Goal: Transaction & Acquisition: Download file/media

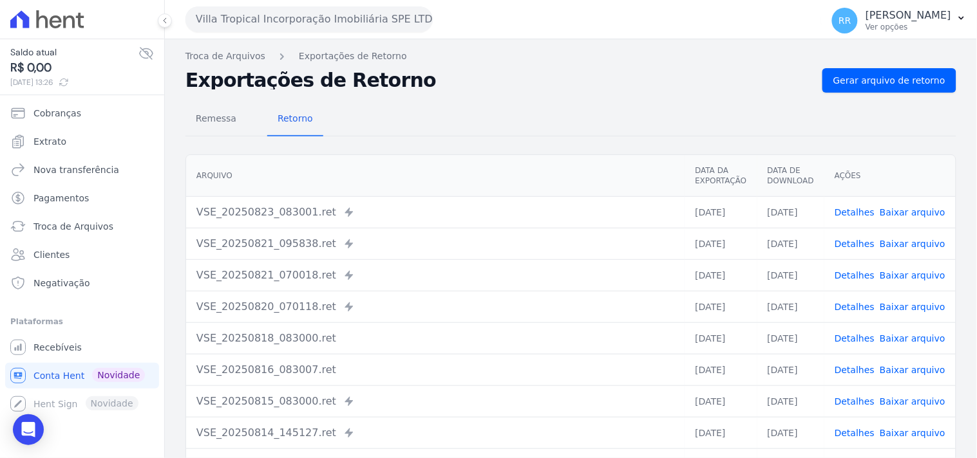
scroll to position [15, 0]
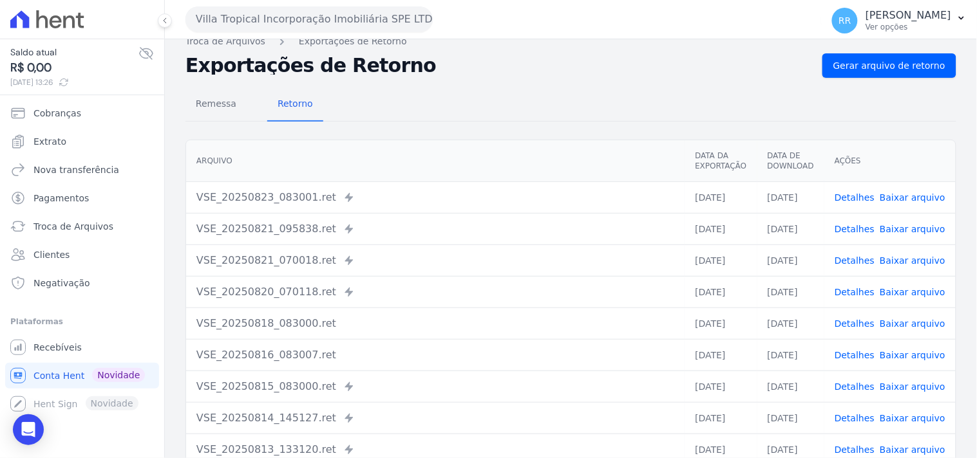
click at [277, 33] on div "Villa Tropical Incorporação Imobiliária SPE LTDA Via Sul Engenharia AGUAS DE [G…" at bounding box center [500, 19] width 631 height 40
click at [280, 23] on button "Villa Tropical Incorporação Imobiliária SPE LTDA" at bounding box center [308, 19] width 247 height 26
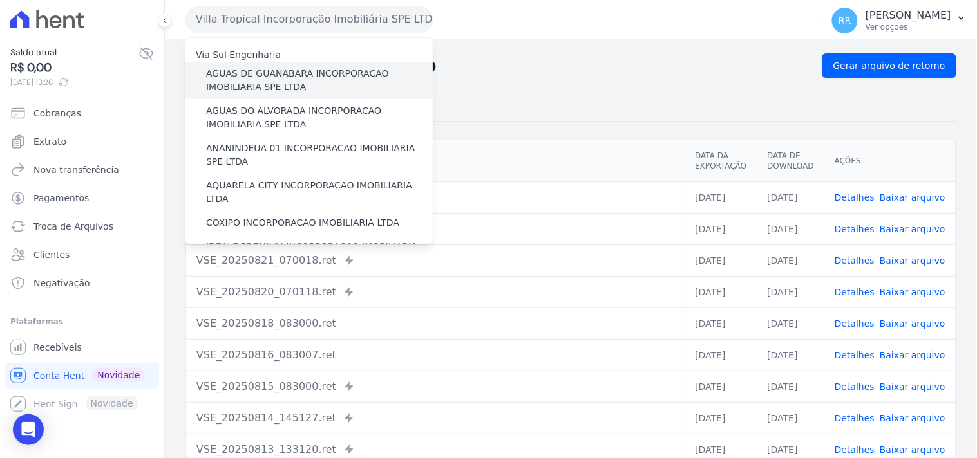
click at [314, 69] on label "AGUAS DE GUANABARA INCORPORACAO IMOBILIARIA SPE LTDA" at bounding box center [319, 80] width 227 height 27
click at [0, 0] on input "AGUAS DE GUANABARA INCORPORACAO IMOBILIARIA SPE LTDA" at bounding box center [0, 0] width 0 height 0
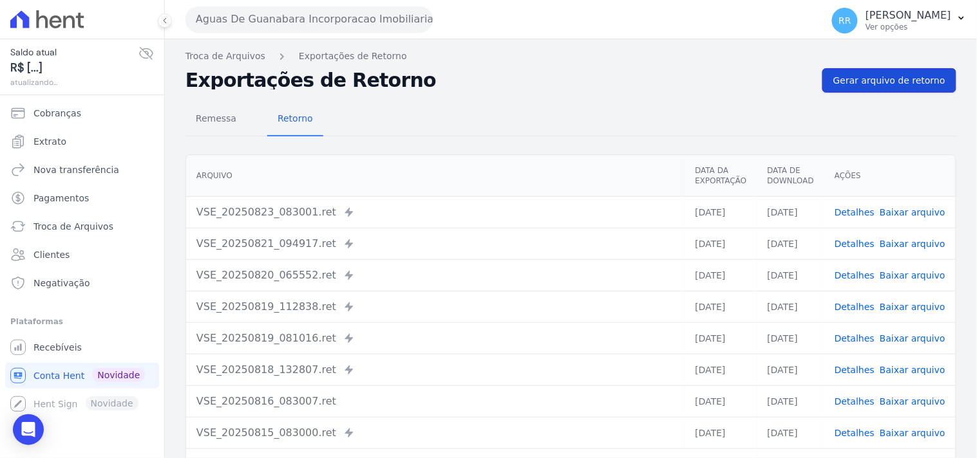
click at [923, 80] on span "Gerar arquivo de retorno" at bounding box center [889, 80] width 112 height 13
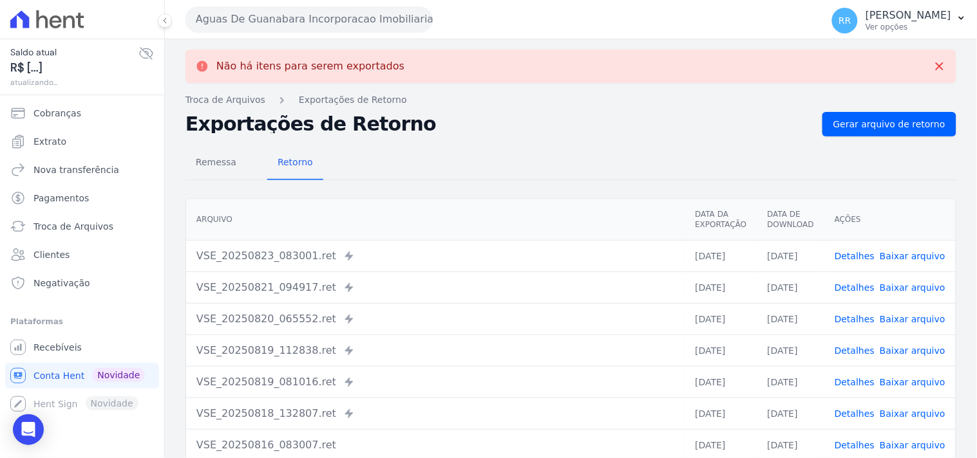
click at [351, 30] on button "Aguas De Guanabara Incorporacao Imobiliaria SPE LTDA" at bounding box center [308, 19] width 247 height 26
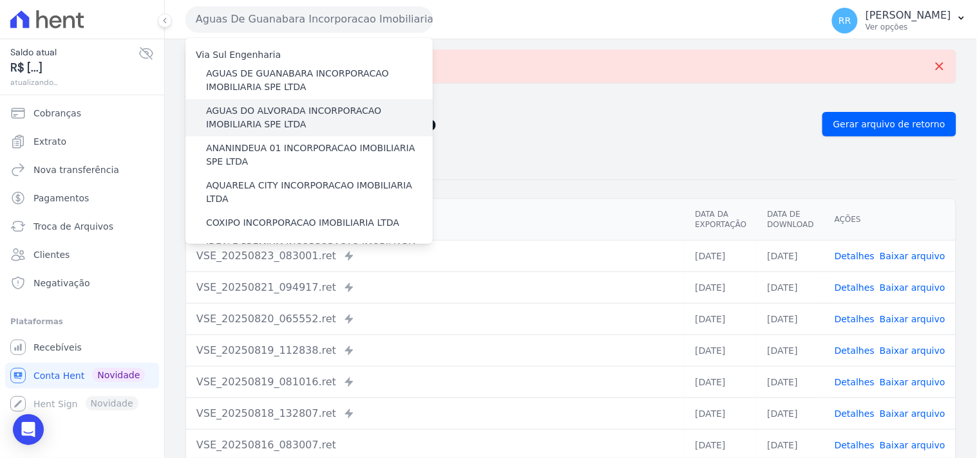
click at [286, 109] on label "AGUAS DO ALVORADA INCORPORACAO IMOBILIARIA SPE LTDA" at bounding box center [319, 117] width 227 height 27
click at [0, 0] on input "AGUAS DO ALVORADA INCORPORACAO IMOBILIARIA SPE LTDA" at bounding box center [0, 0] width 0 height 0
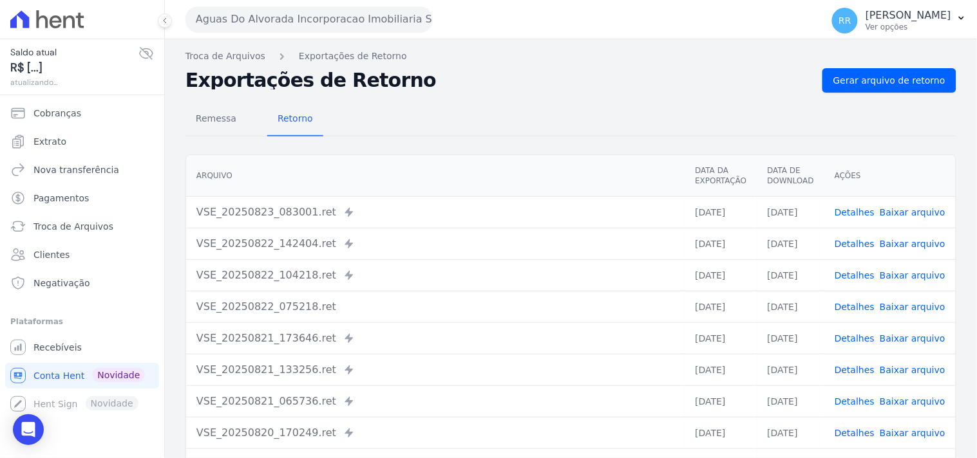
click at [905, 58] on nav "Troca de Arquivos Exportações de Retorno" at bounding box center [570, 57] width 771 height 14
click at [860, 95] on div "Remessa Retorno [GEOGRAPHIC_DATA] Data da Exportação Data de Download Ações VSE…" at bounding box center [570, 325] width 771 height 465
click at [887, 71] on link "Gerar arquivo de retorno" at bounding box center [889, 80] width 134 height 24
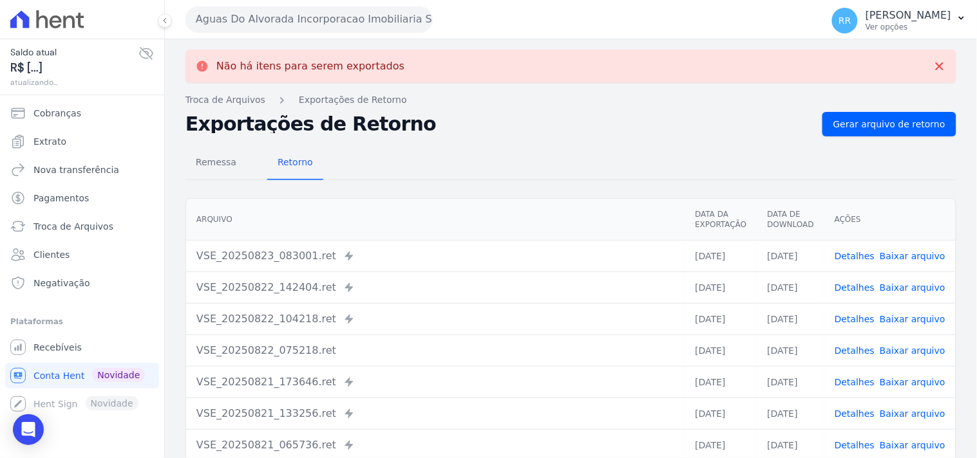
click at [252, 24] on button "Aguas Do Alvorada Incorporacao Imobiliaria SPE LTDA" at bounding box center [308, 19] width 247 height 26
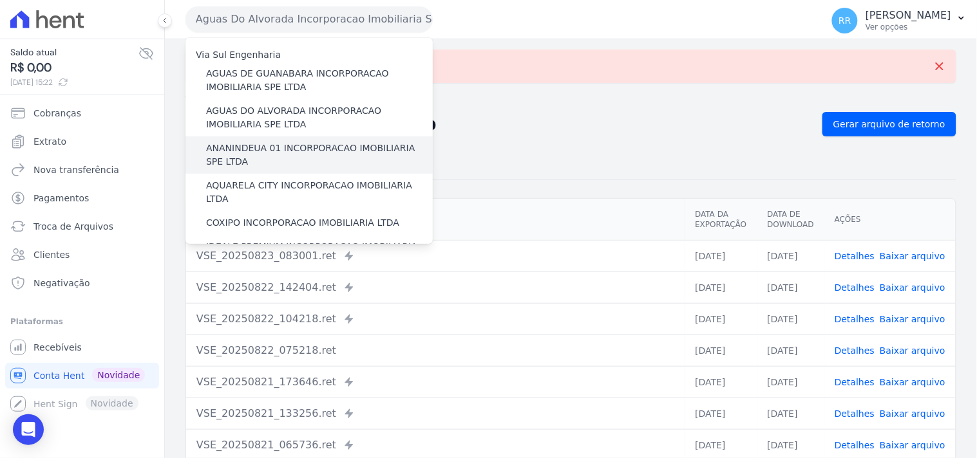
click at [274, 153] on label "ANANINDEUA 01 INCORPORACAO IMOBILIARIA SPE LTDA" at bounding box center [319, 155] width 227 height 27
click at [0, 0] on input "ANANINDEUA 01 INCORPORACAO IMOBILIARIA SPE LTDA" at bounding box center [0, 0] width 0 height 0
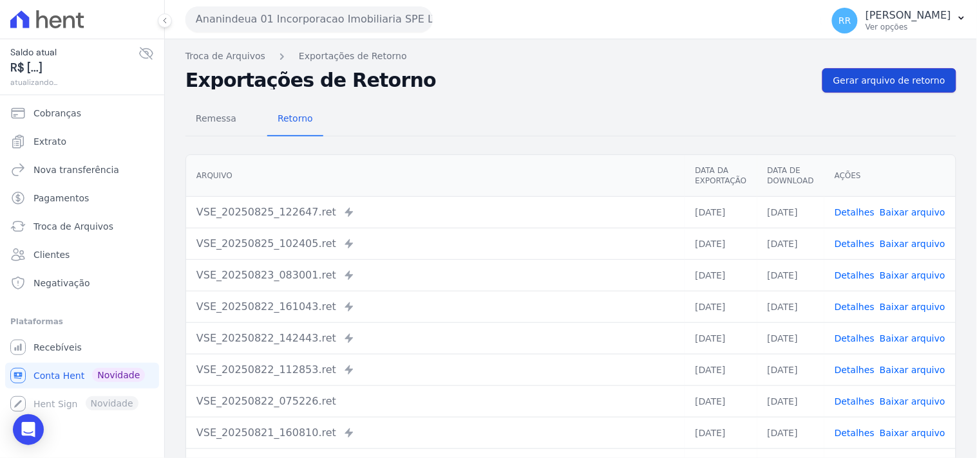
click at [870, 88] on link "Gerar arquivo de retorno" at bounding box center [889, 80] width 134 height 24
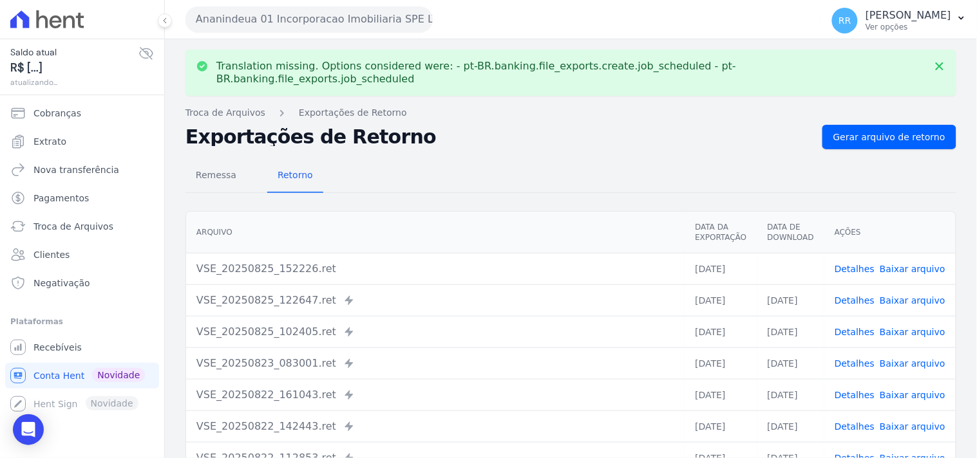
click at [909, 264] on link "Baixar arquivo" at bounding box center [912, 269] width 66 height 10
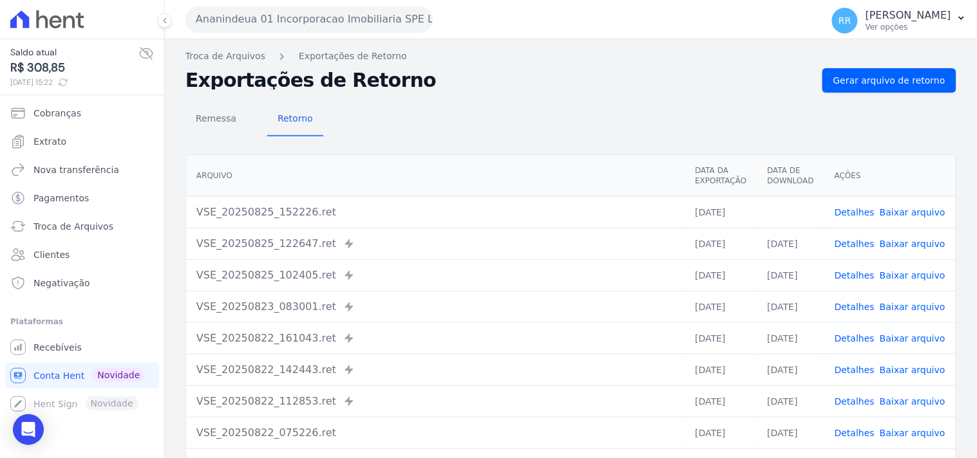
drag, startPoint x: 526, startPoint y: 71, endPoint x: 356, endPoint y: 28, distance: 175.3
click at [526, 71] on h2 "Exportações de Retorno" at bounding box center [498, 80] width 626 height 18
click at [310, 15] on button "Ananindeua 01 Incorporacao Imobiliaria SPE LTDA" at bounding box center [308, 19] width 247 height 26
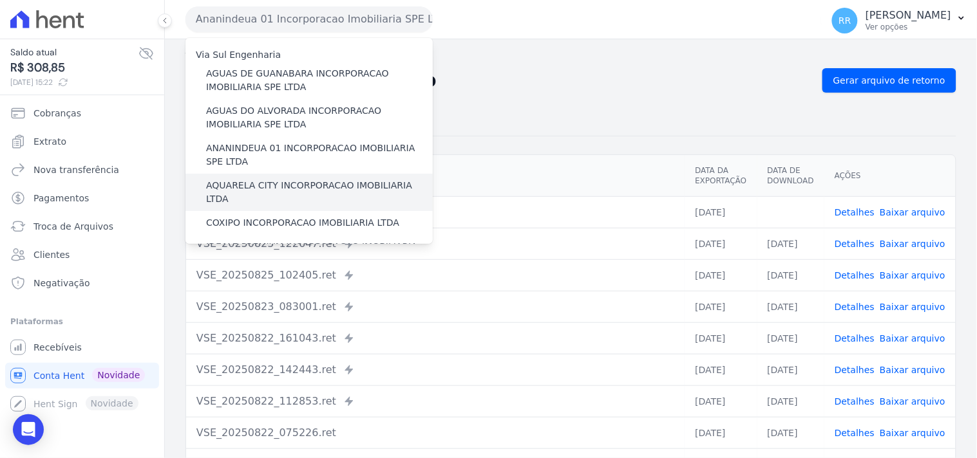
click at [243, 185] on label "AQUARELA CITY INCORPORACAO IMOBILIARIA LTDA" at bounding box center [319, 192] width 227 height 27
click at [0, 0] on input "AQUARELA CITY INCORPORACAO IMOBILIARIA LTDA" at bounding box center [0, 0] width 0 height 0
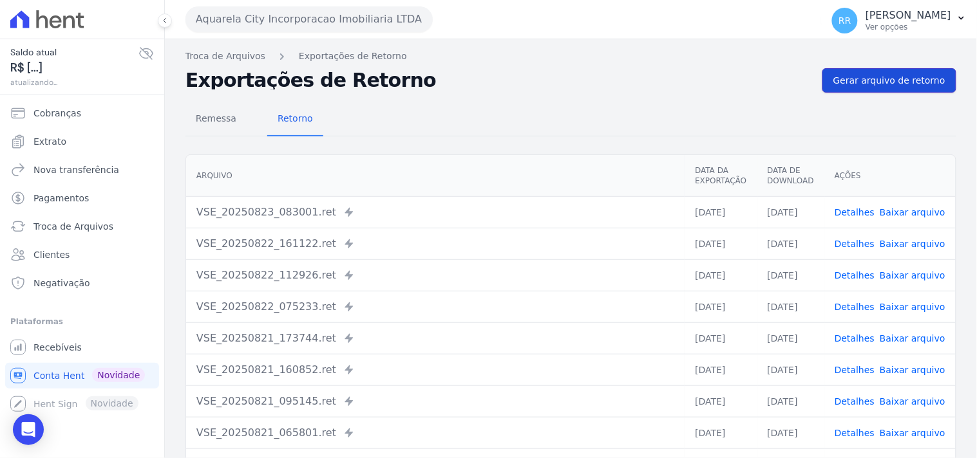
click at [859, 74] on span "Gerar arquivo de retorno" at bounding box center [889, 80] width 112 height 13
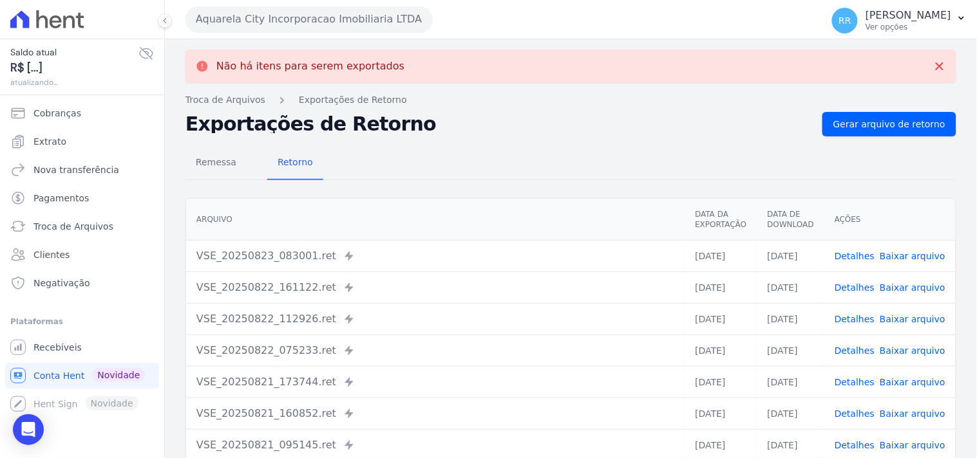
click at [273, 21] on button "Aquarela City Incorporacao Imobiliaria LTDA" at bounding box center [308, 19] width 247 height 26
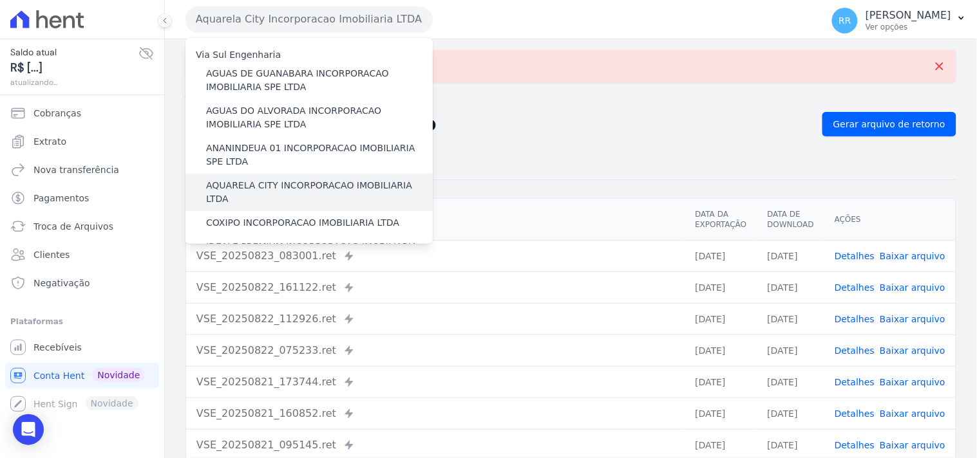
scroll to position [23, 0]
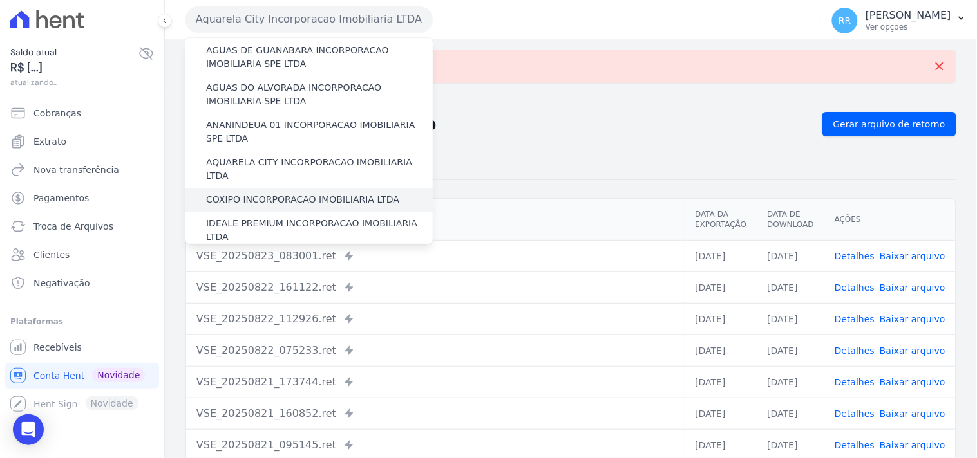
click at [220, 193] on label "COXIPO INCORPORACAO IMOBILIARIA LTDA" at bounding box center [302, 200] width 193 height 14
click at [0, 0] on input "COXIPO INCORPORACAO IMOBILIARIA LTDA" at bounding box center [0, 0] width 0 height 0
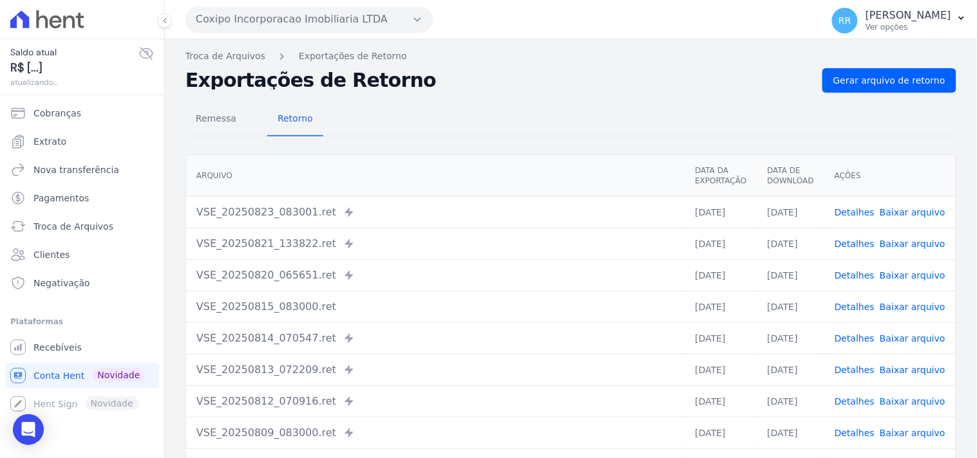
click at [819, 76] on div "Exportações de Retorno Gerar arquivo de retorno" at bounding box center [570, 80] width 771 height 24
click at [841, 81] on span "Gerar arquivo de retorno" at bounding box center [889, 80] width 112 height 13
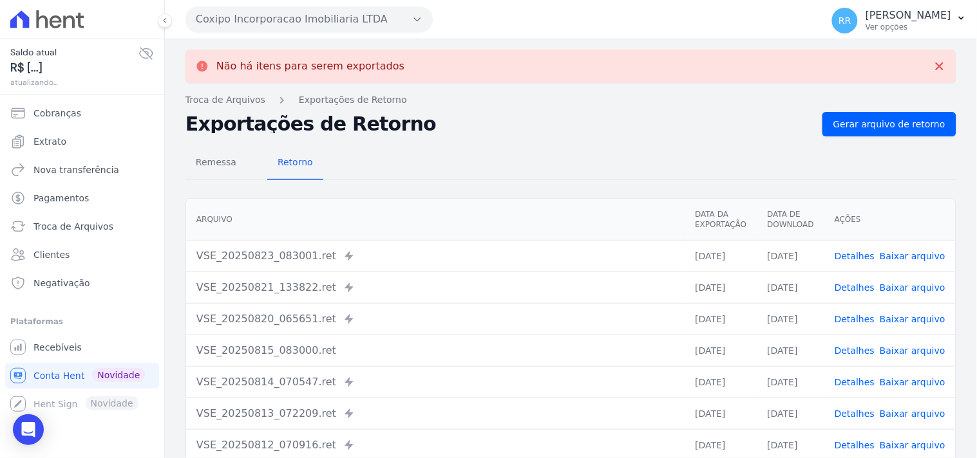
click at [288, 14] on button "Coxipo Incorporacao Imobiliaria LTDA" at bounding box center [308, 19] width 247 height 26
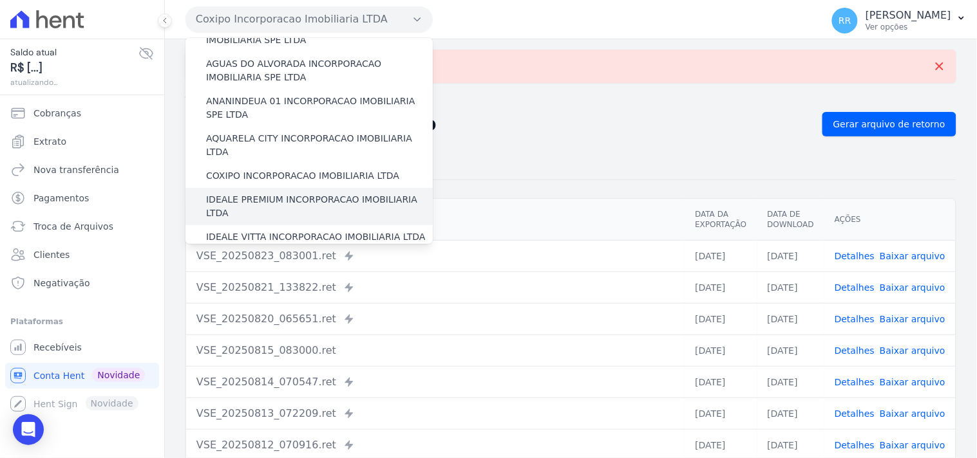
scroll to position [48, 0]
click at [277, 201] on label "IDEALE PREMIUM INCORPORACAO IMOBILIARIA LTDA" at bounding box center [319, 205] width 227 height 27
click at [0, 0] on input "IDEALE PREMIUM INCORPORACAO IMOBILIARIA LTDA" at bounding box center [0, 0] width 0 height 0
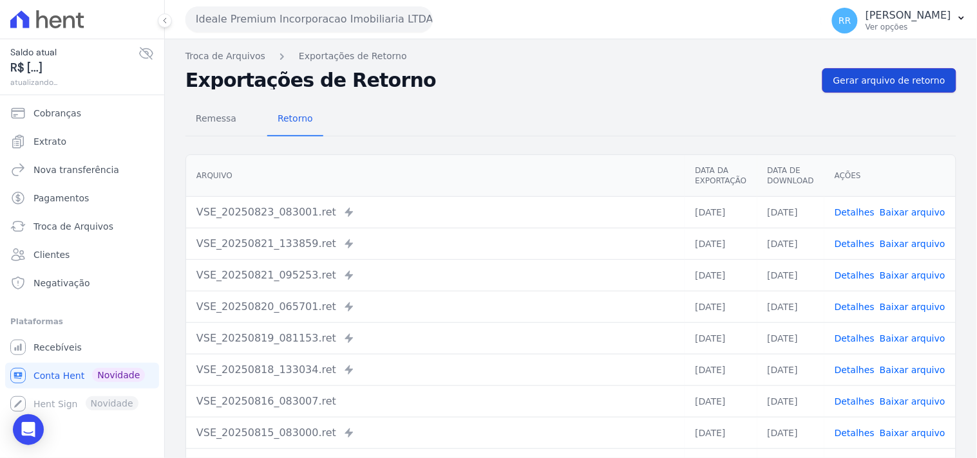
click at [873, 86] on span "Gerar arquivo de retorno" at bounding box center [889, 80] width 112 height 13
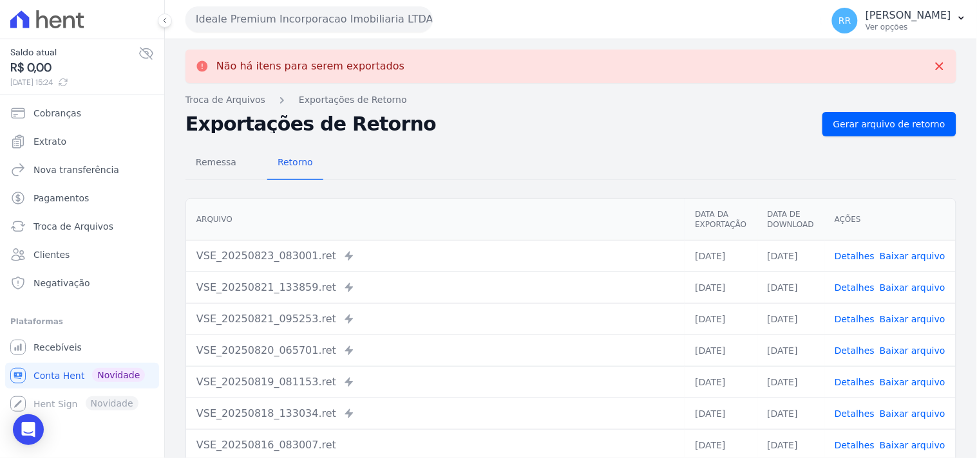
click at [355, 26] on button "Ideale Premium Incorporacao Imobiliaria LTDA" at bounding box center [308, 19] width 247 height 26
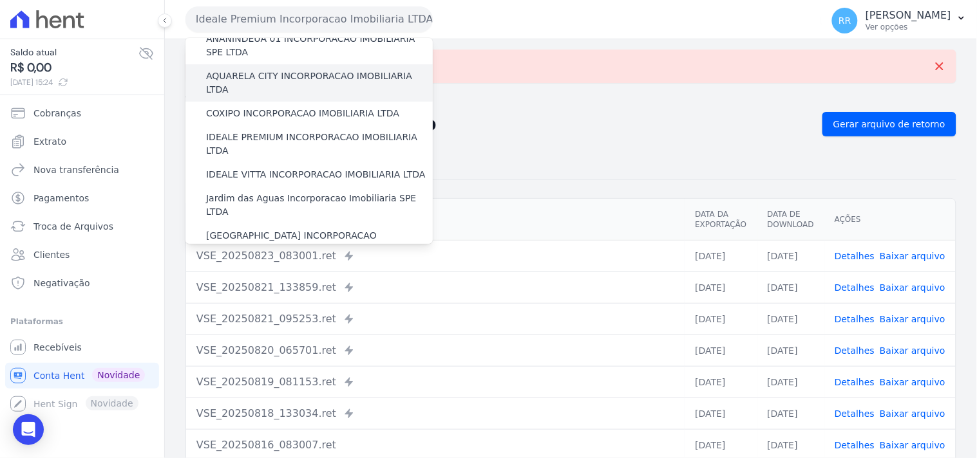
scroll to position [119, 0]
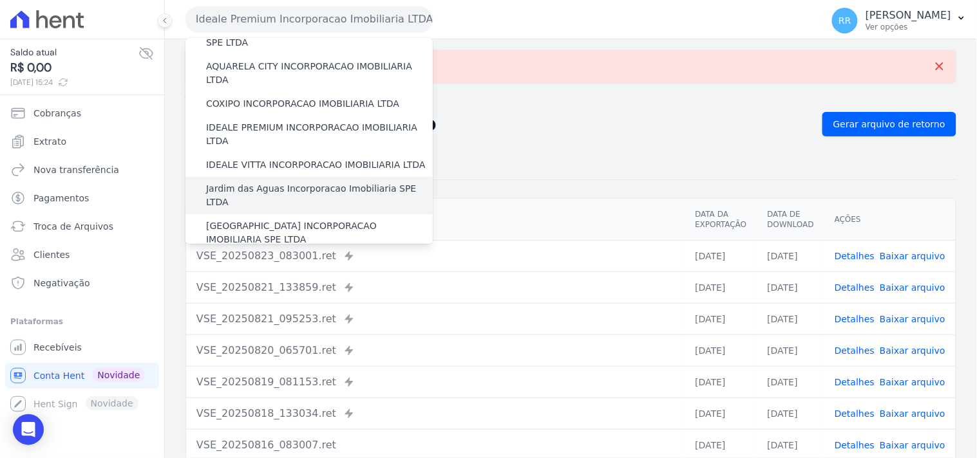
click at [277, 182] on label "Jardim das Aguas Incorporacao Imobiliaria SPE LTDA" at bounding box center [319, 195] width 227 height 27
click at [0, 0] on input "Jardim das Aguas Incorporacao Imobiliaria SPE LTDA" at bounding box center [0, 0] width 0 height 0
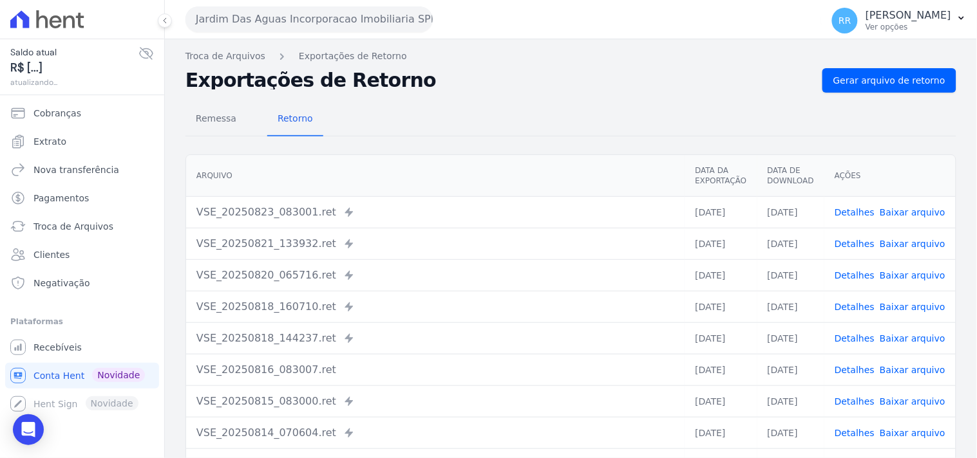
click at [866, 99] on div "Remessa Retorno [GEOGRAPHIC_DATA] Data da Exportação Data de Download Ações VSE…" at bounding box center [570, 325] width 771 height 465
click at [865, 93] on div "Remessa Retorno [GEOGRAPHIC_DATA] Data da Exportação Data de Download Ações VSE…" at bounding box center [570, 325] width 771 height 465
click at [865, 88] on link "Gerar arquivo de retorno" at bounding box center [889, 80] width 134 height 24
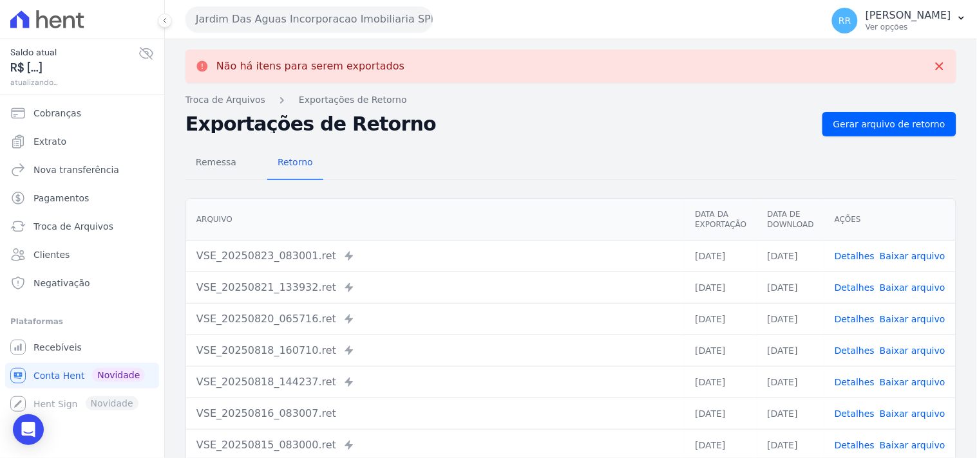
click at [354, 21] on button "Jardim Das Aguas Incorporacao Imobiliaria SPE LTDA" at bounding box center [308, 19] width 247 height 26
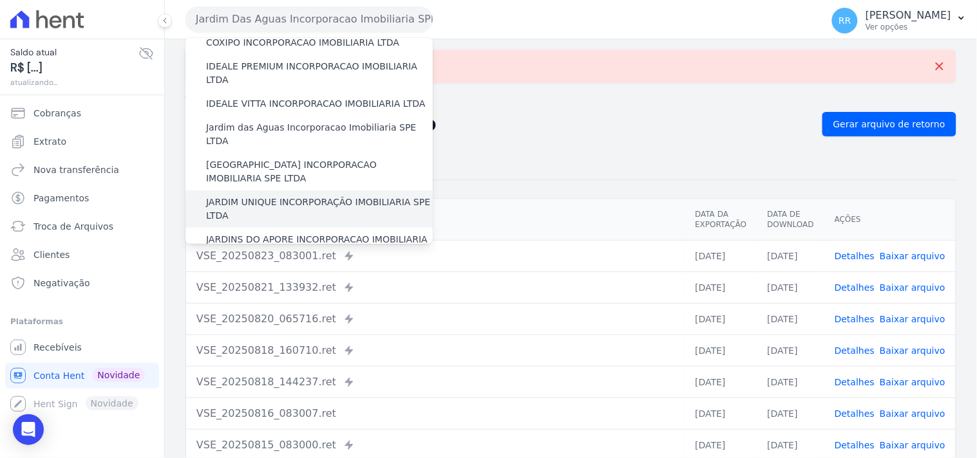
scroll to position [191, 0]
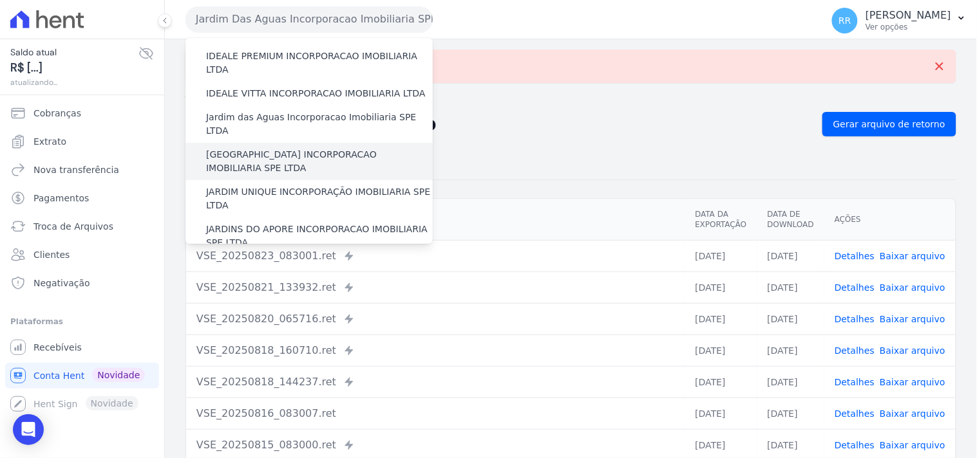
click at [267, 148] on label "[GEOGRAPHIC_DATA] INCORPORACAO IMOBILIARIA SPE LTDA" at bounding box center [319, 161] width 227 height 27
click at [0, 0] on input "[GEOGRAPHIC_DATA] INCORPORACAO IMOBILIARIA SPE LTDA" at bounding box center [0, 0] width 0 height 0
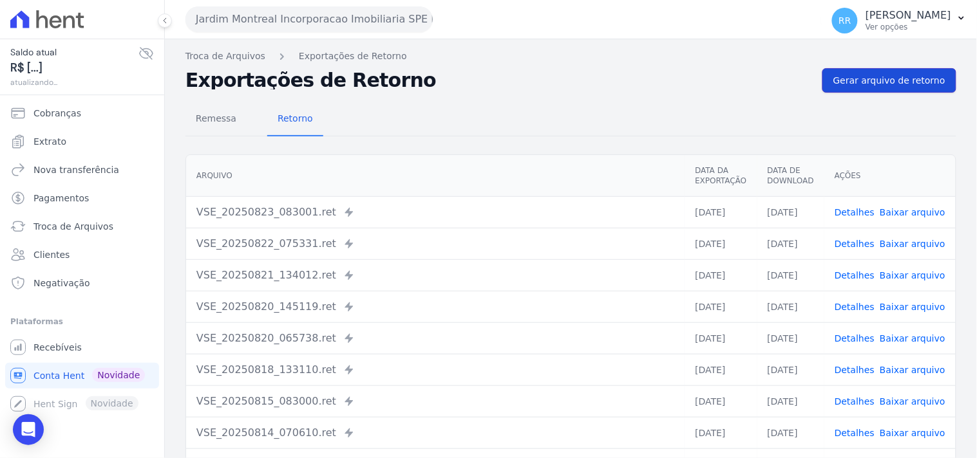
click at [866, 75] on span "Gerar arquivo de retorno" at bounding box center [889, 80] width 112 height 13
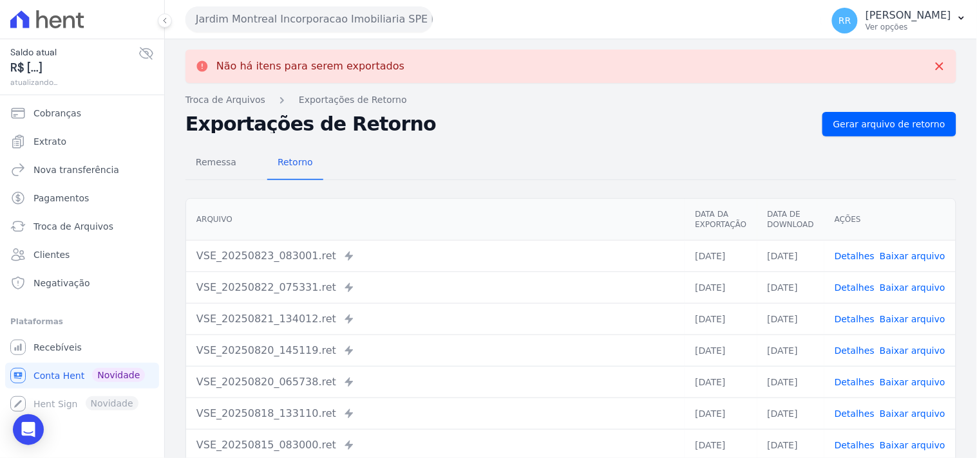
click at [249, 23] on button "Jardim Montreal Incorporacao Imobiliaria SPE LTDA" at bounding box center [308, 19] width 247 height 26
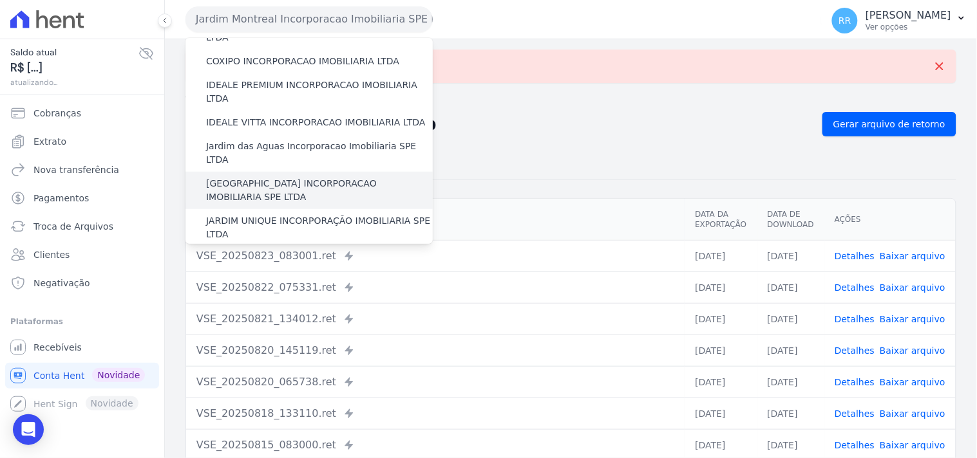
scroll to position [166, 0]
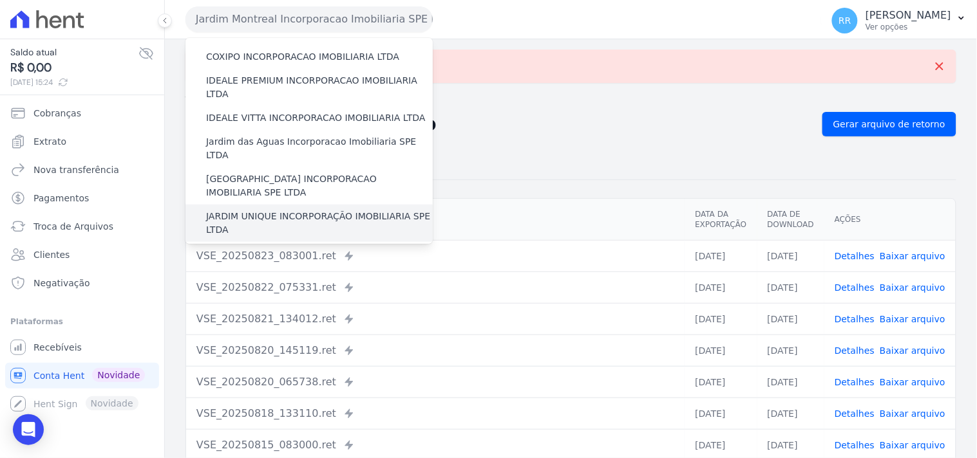
click at [234, 210] on label "JARDIM UNIQUE INCORPORAÇÃO IMOBILIARIA SPE LTDA" at bounding box center [319, 223] width 227 height 27
click at [0, 0] on input "JARDIM UNIQUE INCORPORAÇÃO IMOBILIARIA SPE LTDA" at bounding box center [0, 0] width 0 height 0
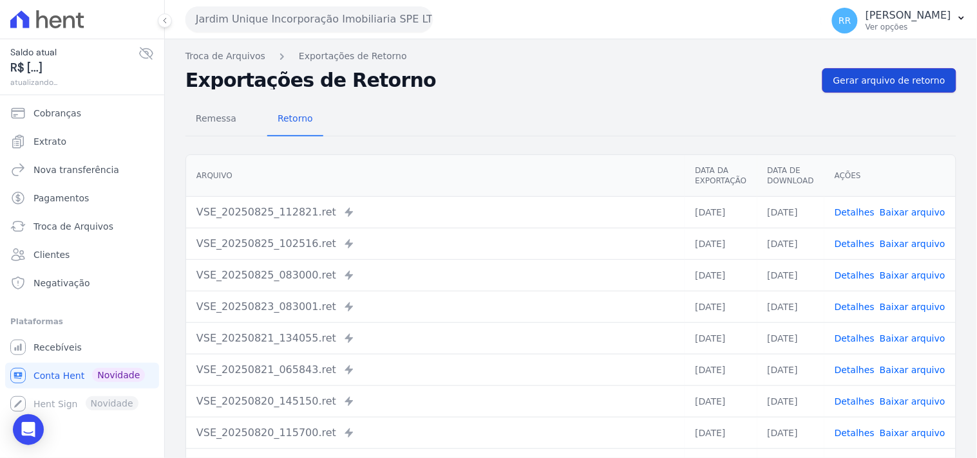
click at [887, 85] on span "Gerar arquivo de retorno" at bounding box center [889, 80] width 112 height 13
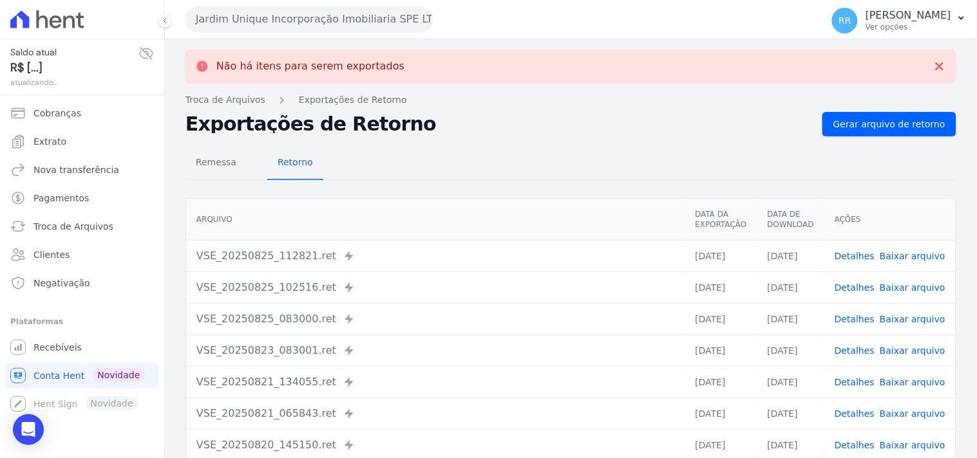
click at [301, 24] on button "Jardim Unique Incorporação Imobiliaria SPE LTDA" at bounding box center [308, 19] width 247 height 26
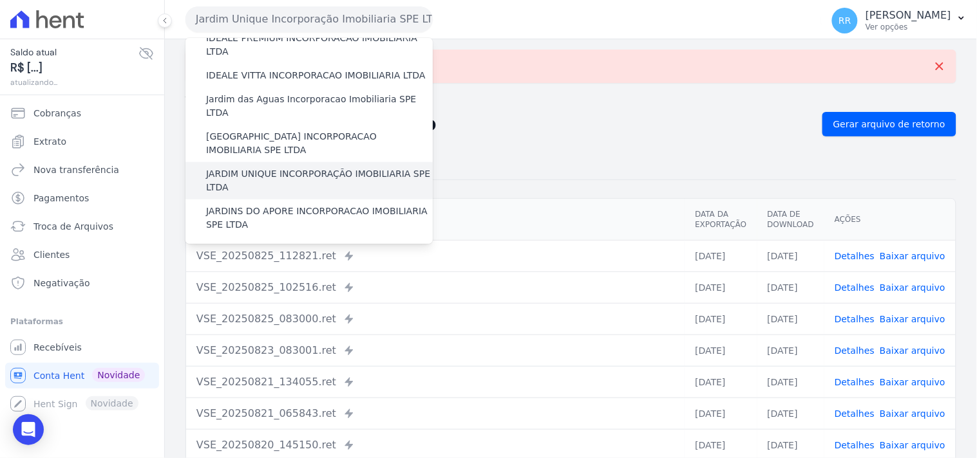
scroll to position [214, 0]
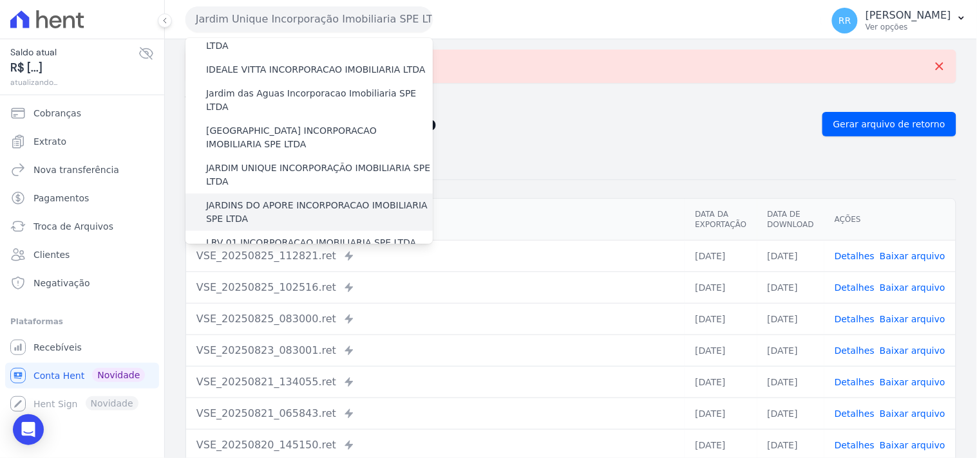
click at [263, 199] on label "JARDINS DO APORE INCORPORACAO IMOBILIARIA SPE LTDA" at bounding box center [319, 212] width 227 height 27
click at [0, 0] on input "JARDINS DO APORE INCORPORACAO IMOBILIARIA SPE LTDA" at bounding box center [0, 0] width 0 height 0
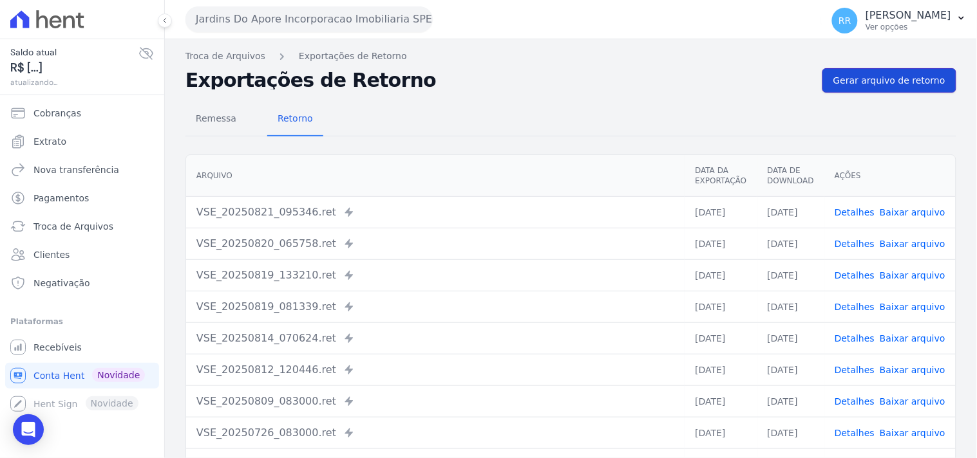
click at [900, 79] on span "Gerar arquivo de retorno" at bounding box center [889, 80] width 112 height 13
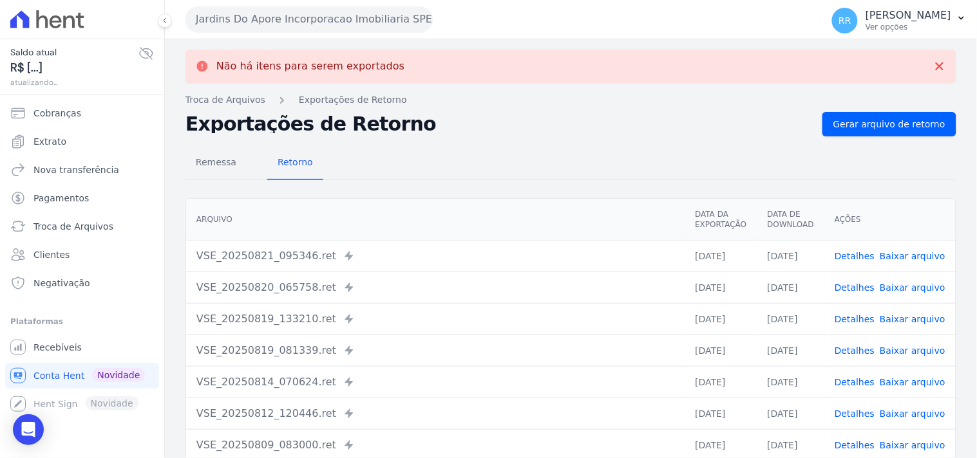
click at [281, 17] on button "Jardins Do Apore Incorporacao Imobiliaria SPE LTDA" at bounding box center [308, 19] width 247 height 26
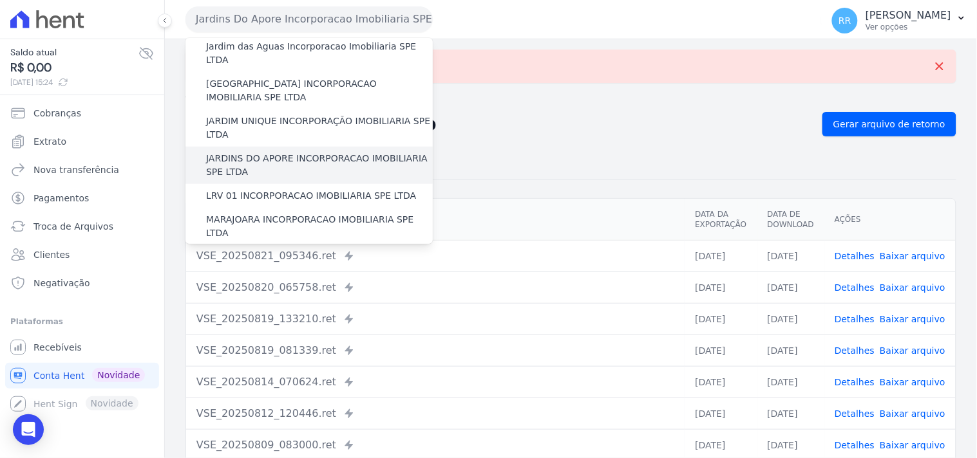
scroll to position [262, 0]
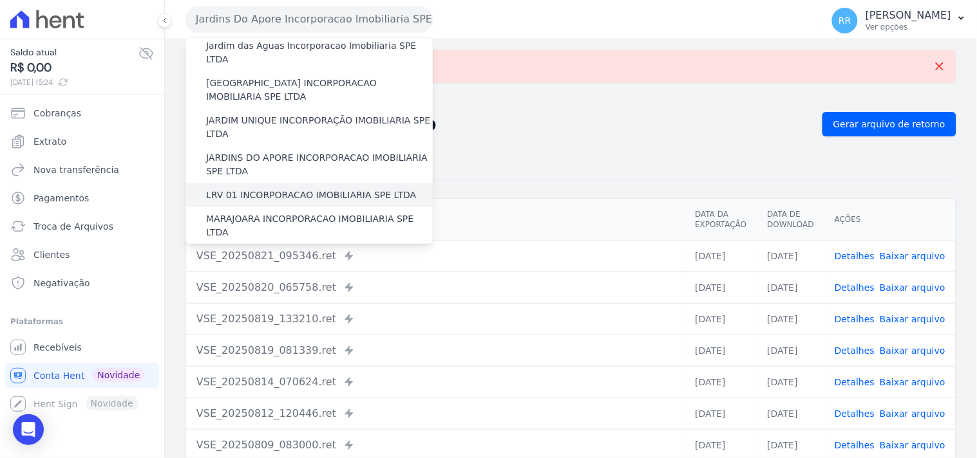
click at [258, 189] on label "LRV 01 INCORPORACAO IMOBILIARIA SPE LTDA" at bounding box center [311, 196] width 210 height 14
click at [0, 0] on input "LRV 01 INCORPORACAO IMOBILIARIA SPE LTDA" at bounding box center [0, 0] width 0 height 0
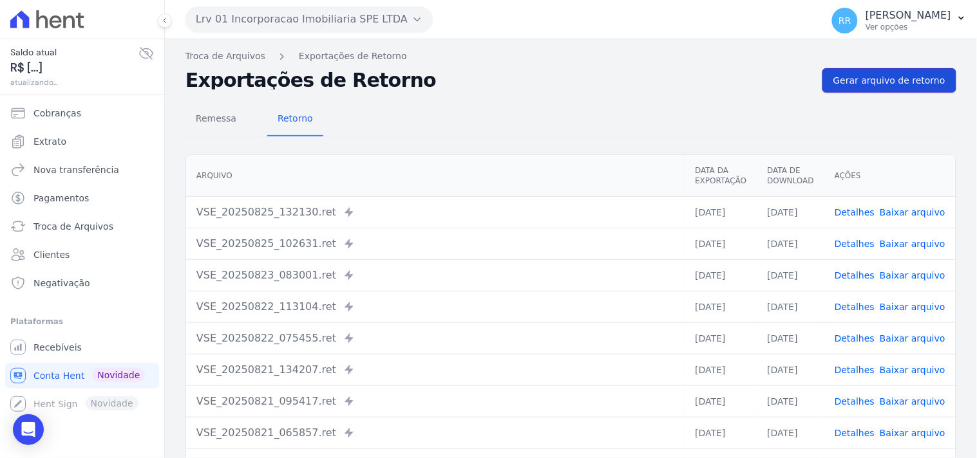
click at [880, 85] on span "Gerar arquivo de retorno" at bounding box center [889, 80] width 112 height 13
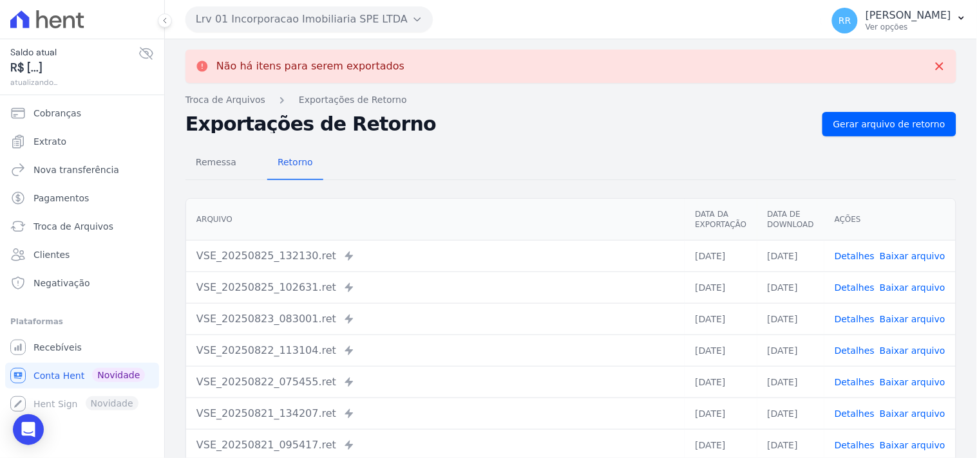
click at [272, 21] on button "Lrv 01 Incorporacao Imobiliaria SPE LTDA" at bounding box center [308, 19] width 247 height 26
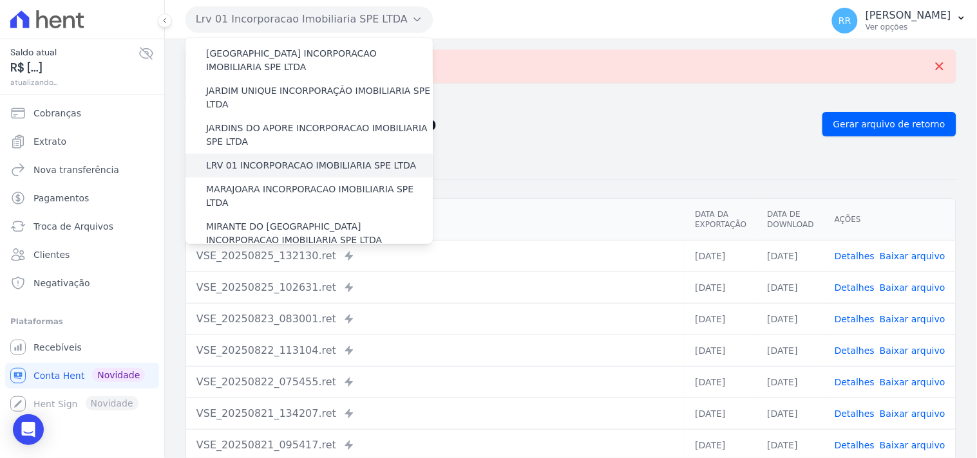
scroll to position [310, 0]
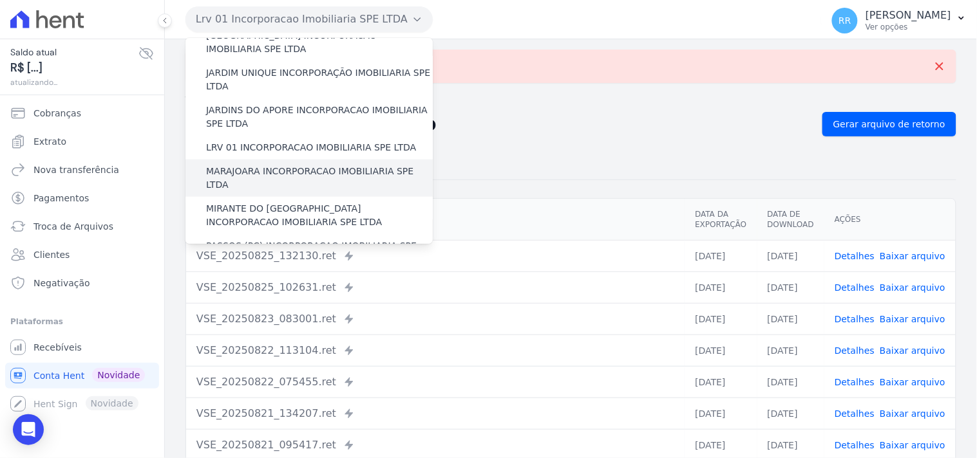
click at [254, 165] on label "MARAJOARA INCORPORACAO IMOBILIARIA SPE LTDA" at bounding box center [319, 178] width 227 height 27
click at [0, 0] on input "MARAJOARA INCORPORACAO IMOBILIARIA SPE LTDA" at bounding box center [0, 0] width 0 height 0
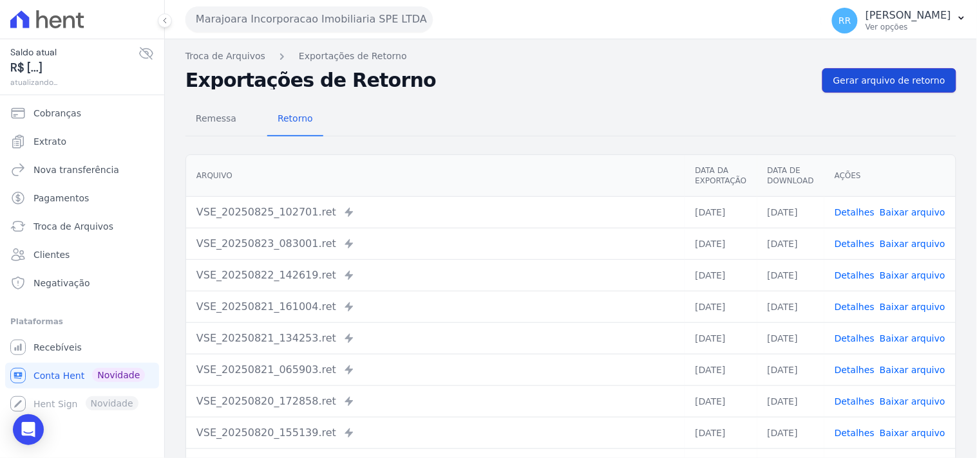
click at [890, 91] on link "Gerar arquivo de retorno" at bounding box center [889, 80] width 134 height 24
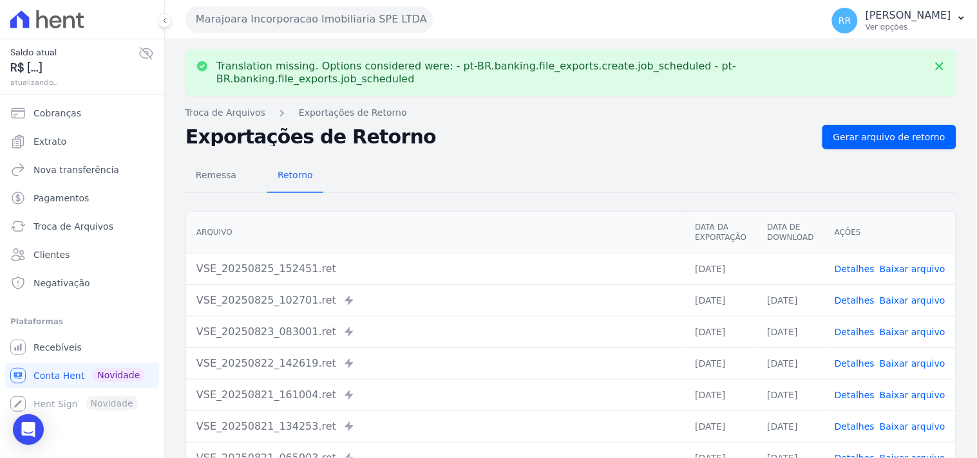
click at [895, 264] on link "Baixar arquivo" at bounding box center [912, 269] width 66 height 10
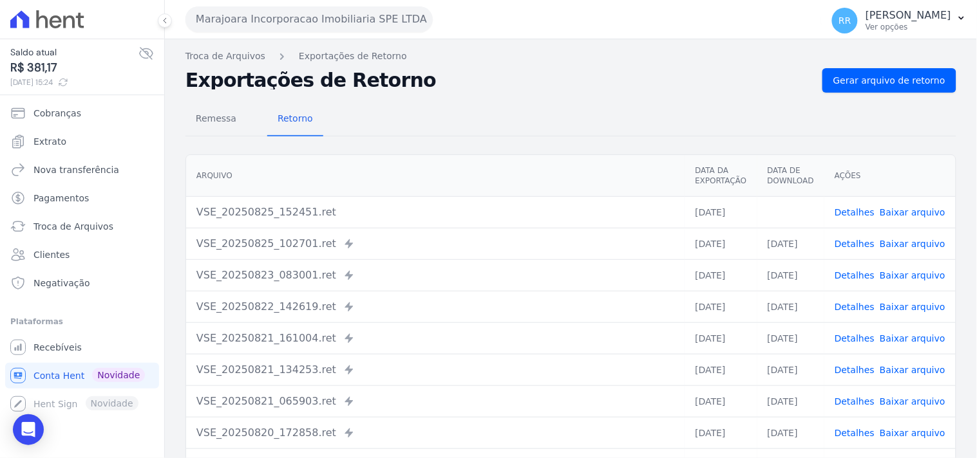
click at [568, 155] on th "Arquivo" at bounding box center [435, 176] width 498 height 42
click at [296, 28] on button "Marajoara Incorporacao Imobiliaria SPE LTDA" at bounding box center [308, 19] width 247 height 26
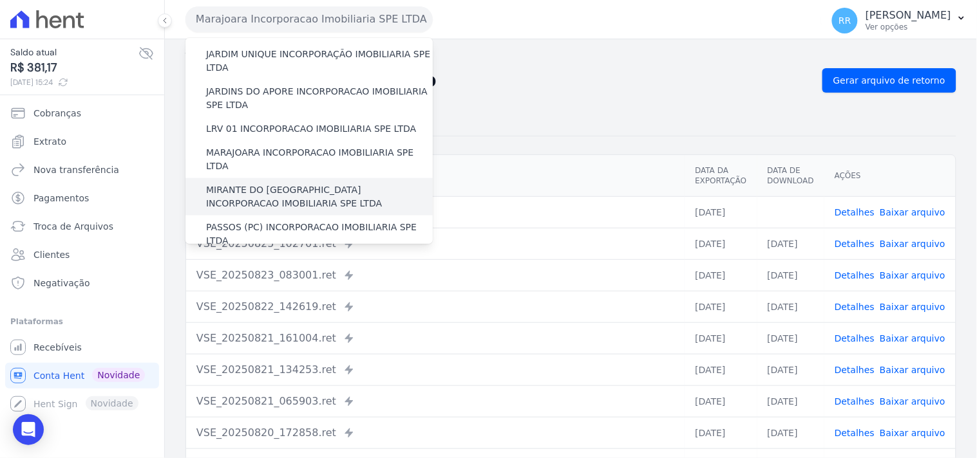
scroll to position [333, 0]
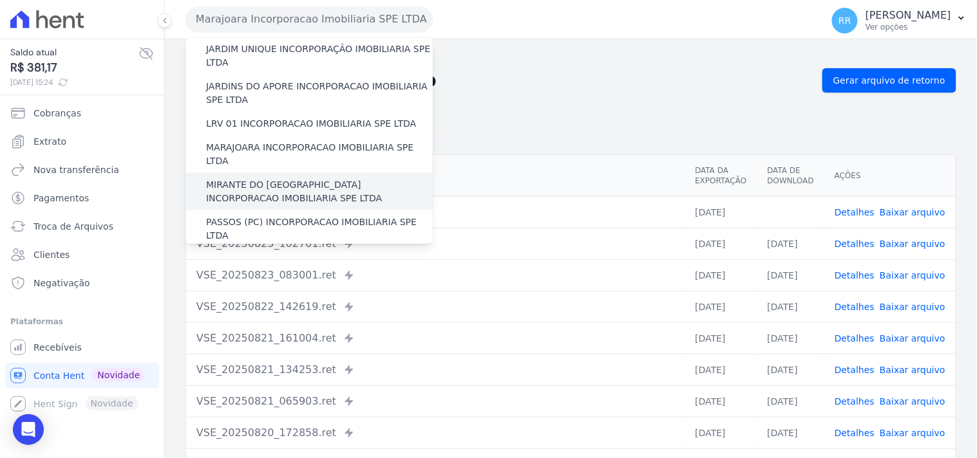
click at [240, 178] on label "MIRANTE DO [GEOGRAPHIC_DATA] INCORPORACAO IMOBILIARIA SPE LTDA" at bounding box center [319, 191] width 227 height 27
click at [0, 0] on input "MIRANTE DO [GEOGRAPHIC_DATA] INCORPORACAO IMOBILIARIA SPE LTDA" at bounding box center [0, 0] width 0 height 0
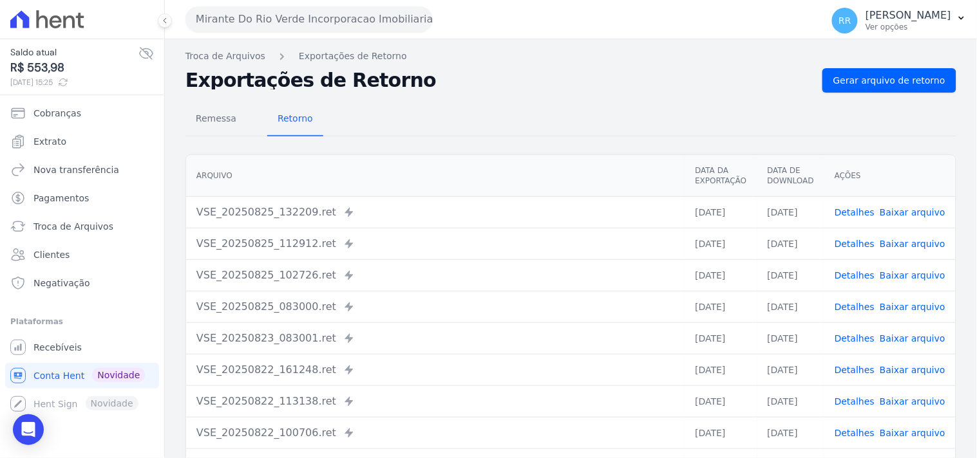
click at [693, 94] on div "Remessa Retorno [GEOGRAPHIC_DATA] Data da Exportação Data de Download Ações VSE…" at bounding box center [570, 325] width 771 height 465
click at [868, 84] on span "Gerar arquivo de retorno" at bounding box center [889, 80] width 112 height 13
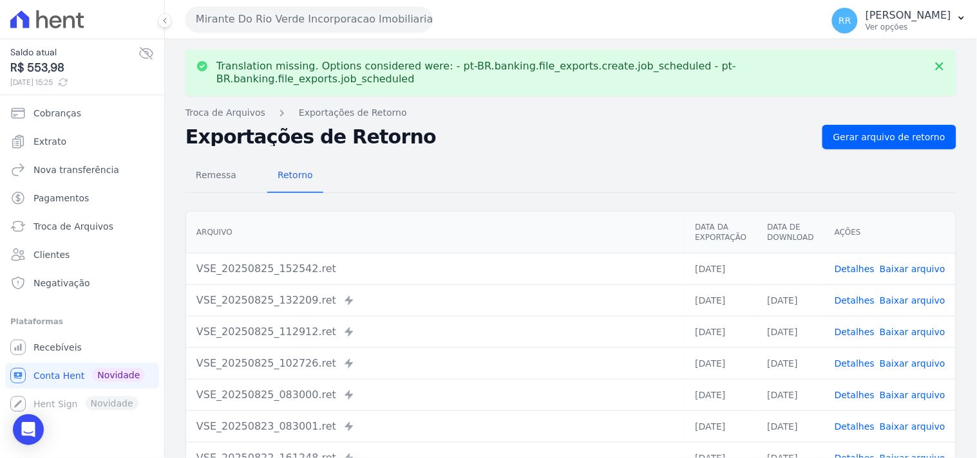
click at [902, 264] on link "Baixar arquivo" at bounding box center [912, 269] width 66 height 10
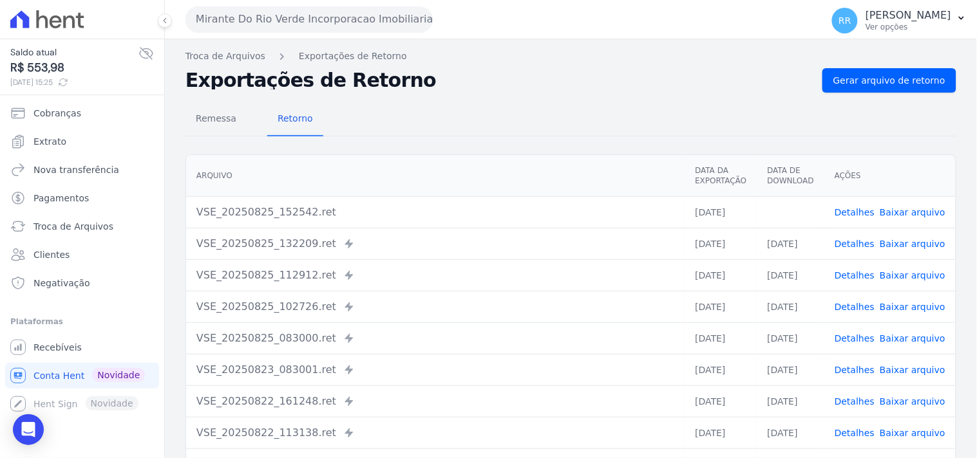
click at [460, 106] on div "Remessa Retorno" at bounding box center [570, 119] width 771 height 33
click at [357, 26] on button "Mirante Do Rio Verde Incorporacao Imobiliaria SPE LTDA" at bounding box center [308, 19] width 247 height 26
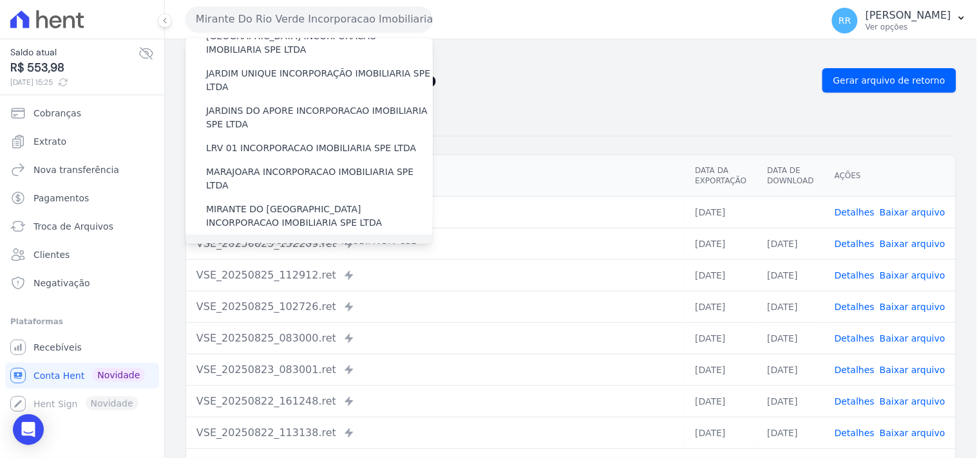
scroll to position [310, 0]
click at [246, 239] on label "PASSOS (PC) INCORPORACAO IMOBILIARIA SPE LTDA" at bounding box center [319, 252] width 227 height 27
click at [0, 0] on input "PASSOS (PC) INCORPORACAO IMOBILIARIA SPE LTDA" at bounding box center [0, 0] width 0 height 0
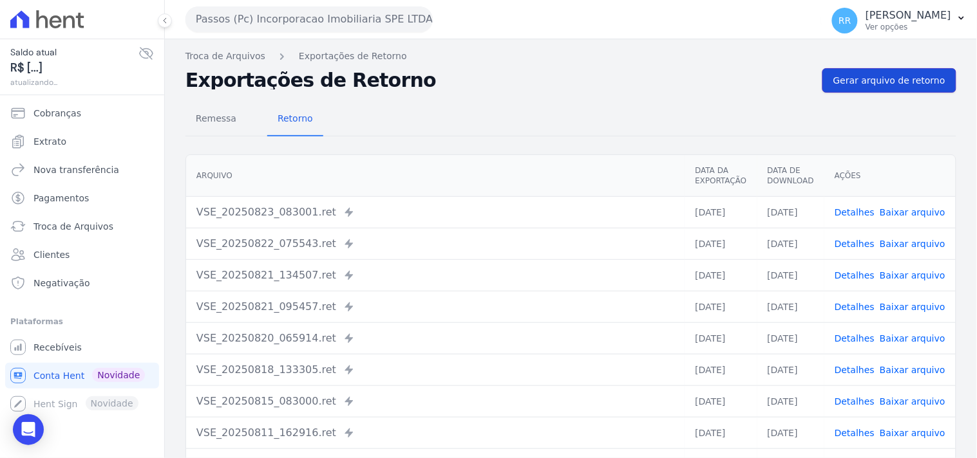
click at [890, 68] on link "Gerar arquivo de retorno" at bounding box center [889, 80] width 134 height 24
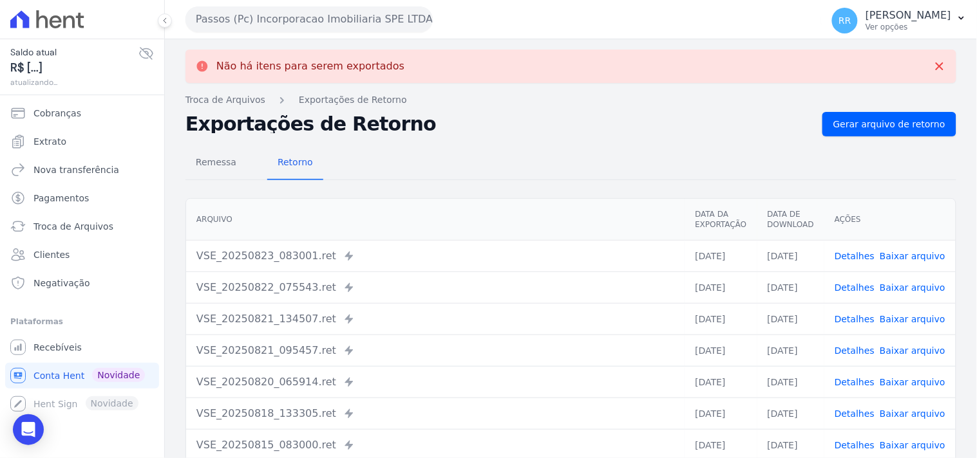
click at [391, 19] on button "Passos (Pc) Incorporacao Imobiliaria SPE LTDA" at bounding box center [308, 19] width 247 height 26
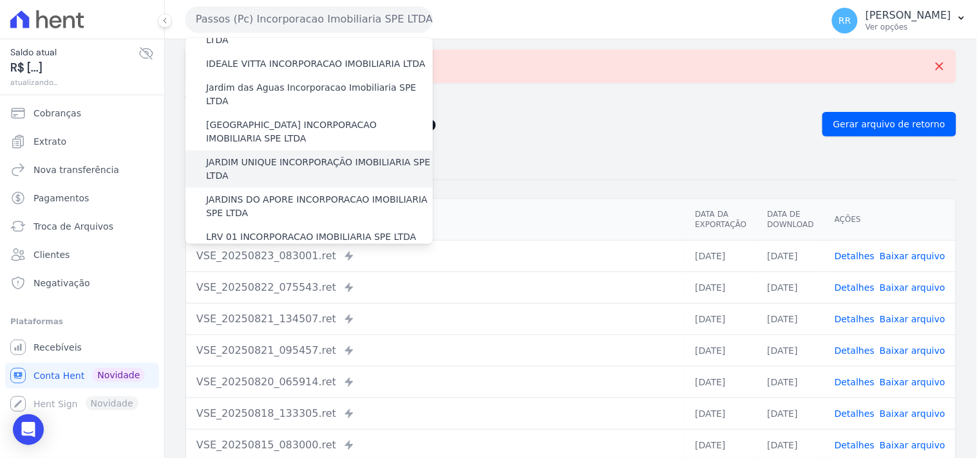
scroll to position [357, 0]
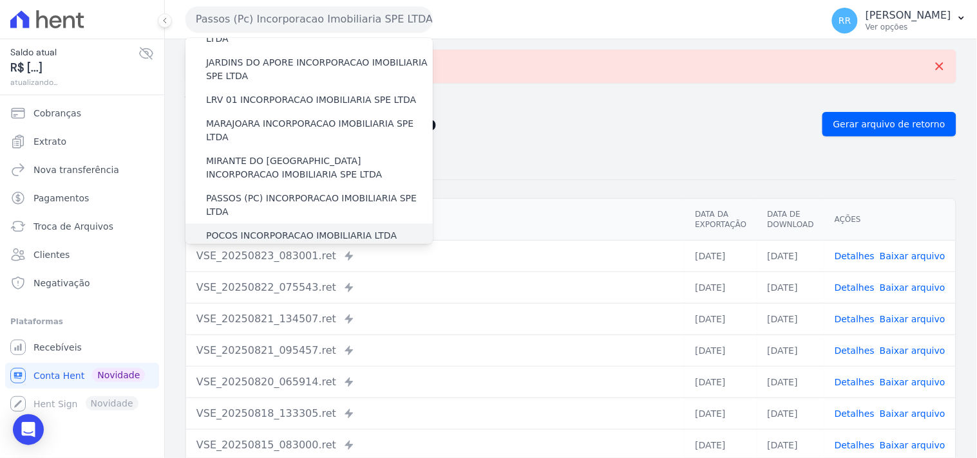
click at [279, 224] on div "POCOS INCORPORACAO IMOBILIARIA LTDA" at bounding box center [308, 236] width 247 height 24
click at [285, 229] on label "POCOS INCORPORACAO IMOBILIARIA LTDA" at bounding box center [301, 236] width 191 height 14
click at [0, 0] on input "POCOS INCORPORACAO IMOBILIARIA LTDA" at bounding box center [0, 0] width 0 height 0
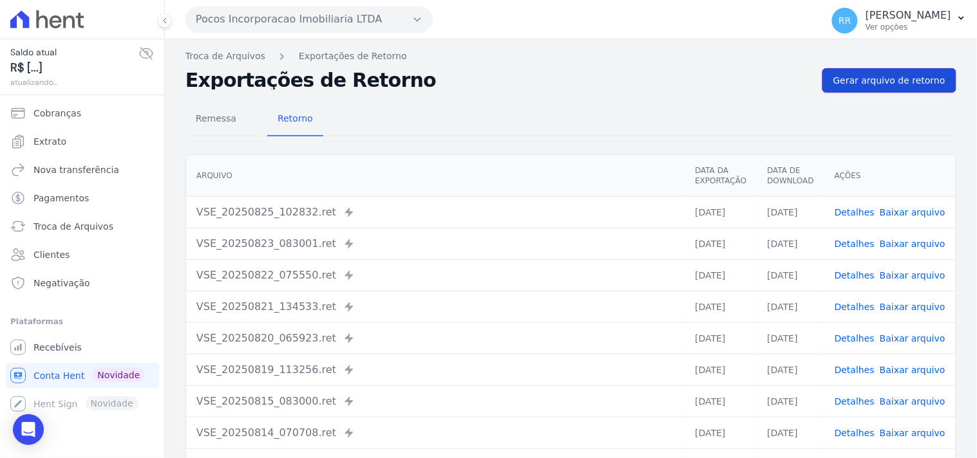
click at [856, 74] on span "Gerar arquivo de retorno" at bounding box center [889, 80] width 112 height 13
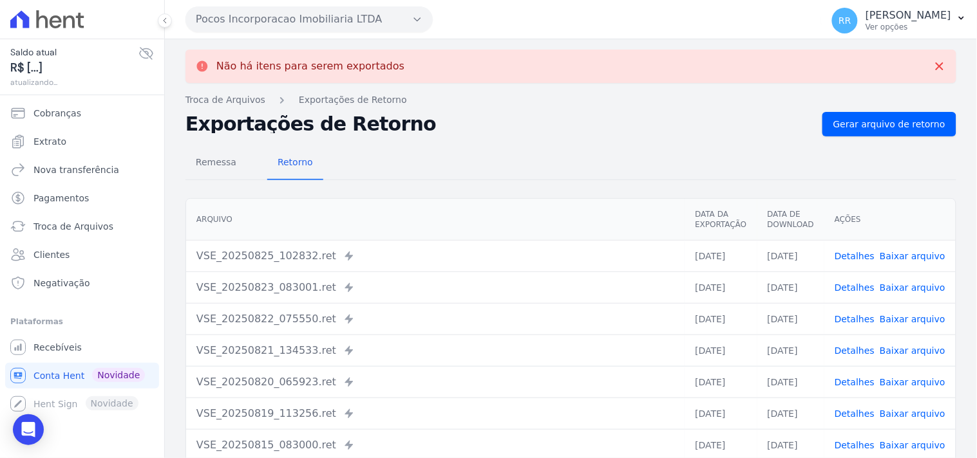
click at [297, 24] on button "Pocos Incorporacao Imobiliaria LTDA" at bounding box center [308, 19] width 247 height 26
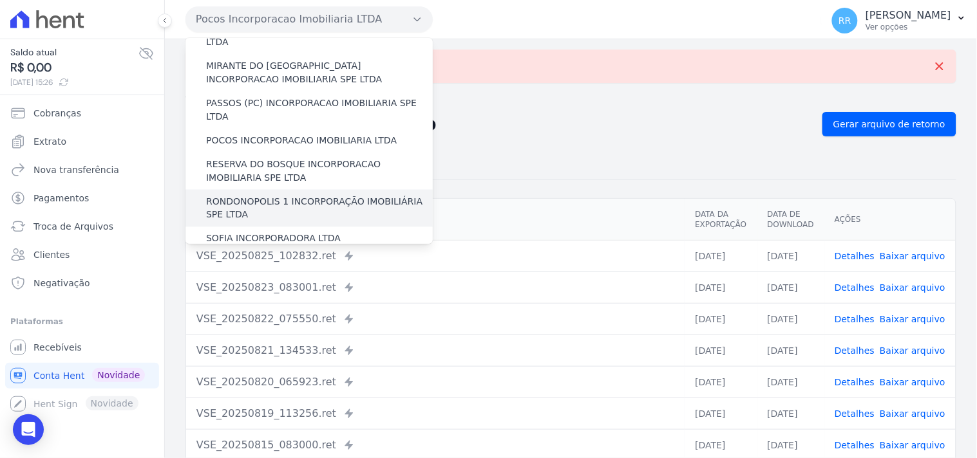
scroll to position [429, 0]
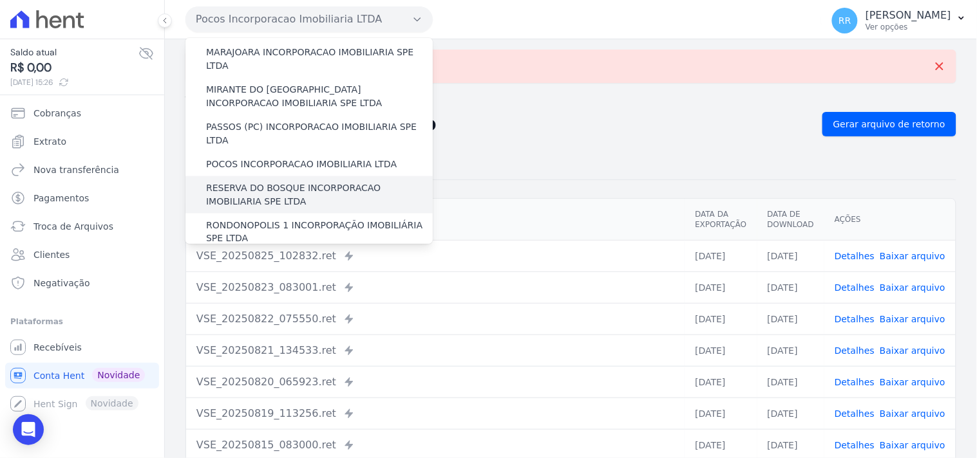
click at [259, 182] on label "RESERVA DO BOSQUE INCORPORACAO IMOBILIARIA SPE LTDA" at bounding box center [319, 195] width 227 height 27
click at [0, 0] on input "RESERVA DO BOSQUE INCORPORACAO IMOBILIARIA SPE LTDA" at bounding box center [0, 0] width 0 height 0
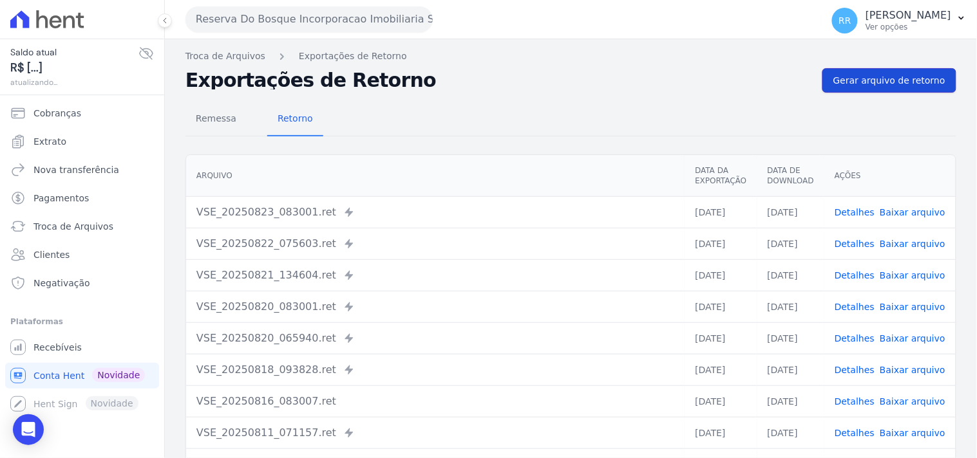
click at [886, 76] on span "Gerar arquivo de retorno" at bounding box center [889, 80] width 112 height 13
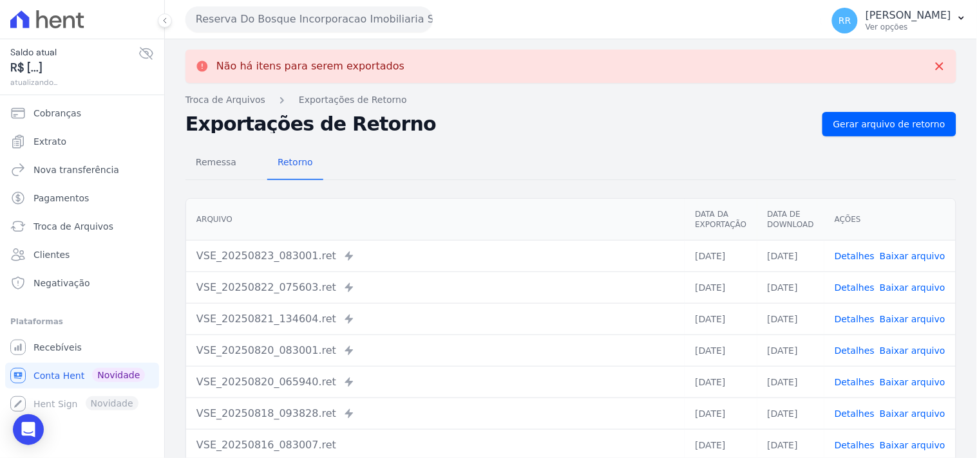
click at [310, 15] on button "Reserva Do Bosque Incorporacao Imobiliaria SPE LTDA" at bounding box center [308, 19] width 247 height 26
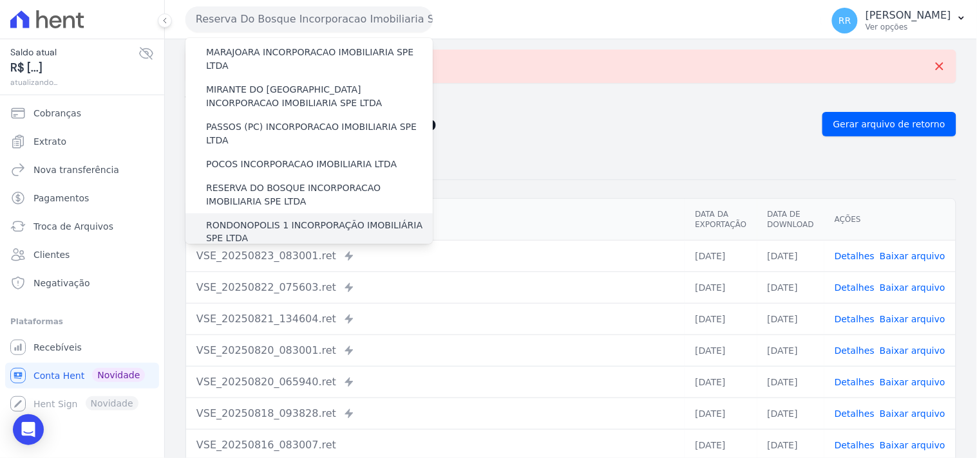
click at [265, 219] on label "RONDONOPOLIS 1 INCORPORAÇÃO IMOBILIÁRIA SPE LTDA" at bounding box center [319, 232] width 227 height 27
click at [0, 0] on input "RONDONOPOLIS 1 INCORPORAÇÃO IMOBILIÁRIA SPE LTDA" at bounding box center [0, 0] width 0 height 0
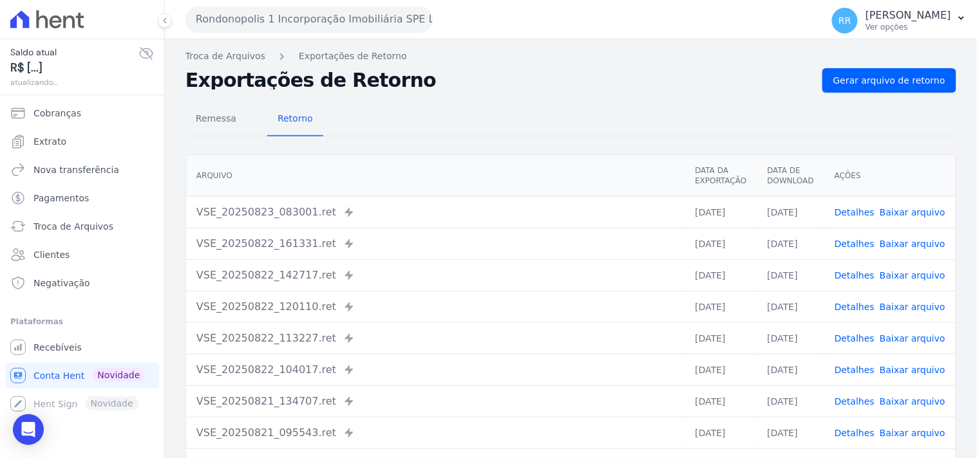
click at [847, 65] on div "Troca de Arquivos Exportações de Retorno Exportações de Retorno Gerar arquivo d…" at bounding box center [571, 303] width 812 height 529
click at [851, 82] on span "Gerar arquivo de retorno" at bounding box center [889, 80] width 112 height 13
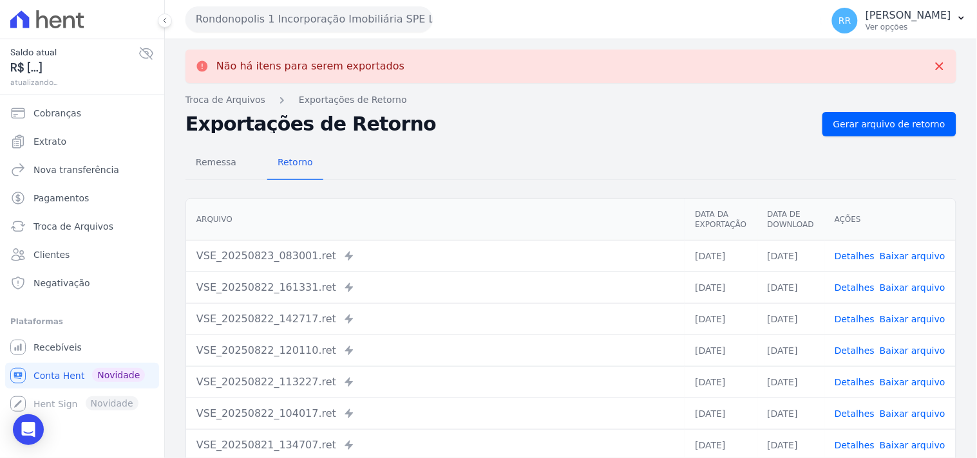
click at [290, 23] on button "Rondonopolis 1 Incorporação Imobiliária SPE LTDA" at bounding box center [308, 19] width 247 height 26
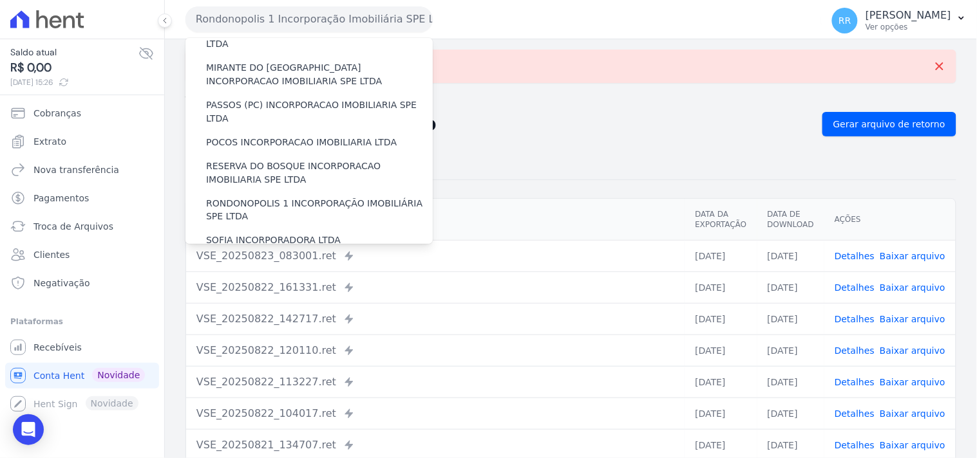
scroll to position [477, 0]
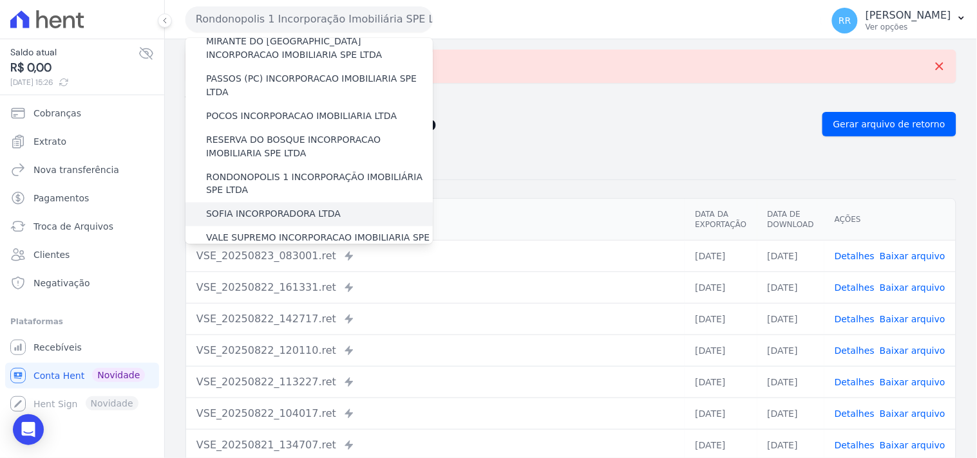
click at [280, 208] on label "SOFIA INCORPORADORA LTDA" at bounding box center [273, 215] width 135 height 14
click at [0, 0] on input "SOFIA INCORPORADORA LTDA" at bounding box center [0, 0] width 0 height 0
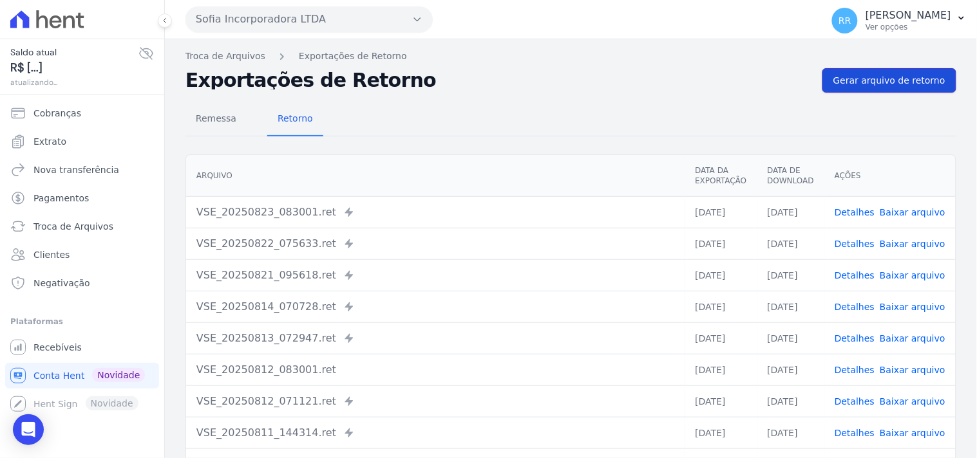
click at [895, 89] on link "Gerar arquivo de retorno" at bounding box center [889, 80] width 134 height 24
click at [243, 16] on button "Sofia Incorporadora LTDA" at bounding box center [308, 19] width 247 height 26
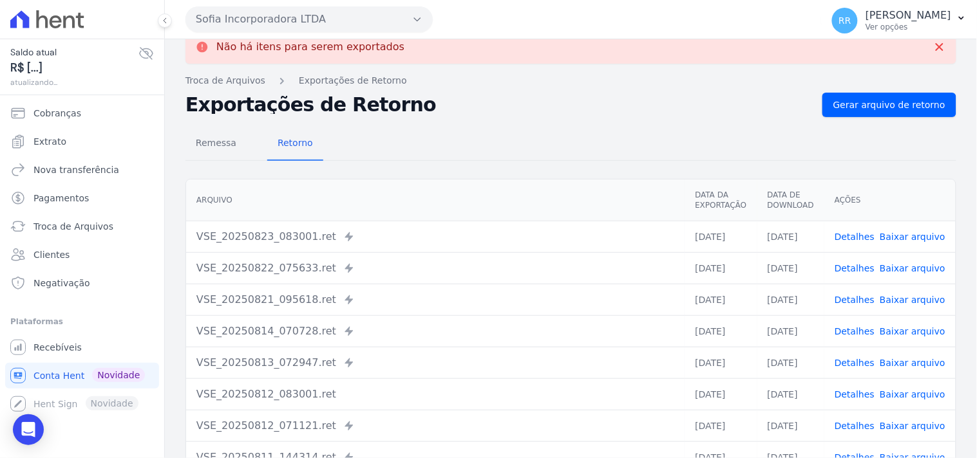
scroll to position [0, 0]
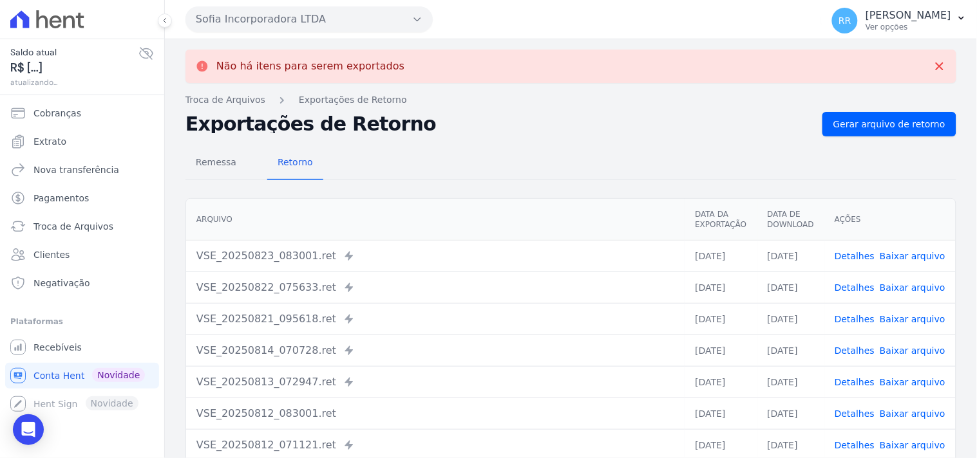
click at [294, 33] on div "Sofia Incorporadora LTDA Via Sul Engenharia AGUAS DE [GEOGRAPHIC_DATA] INCORPOR…" at bounding box center [500, 19] width 631 height 40
click at [299, 31] on button "Sofia Incorporadora LTDA" at bounding box center [308, 19] width 247 height 26
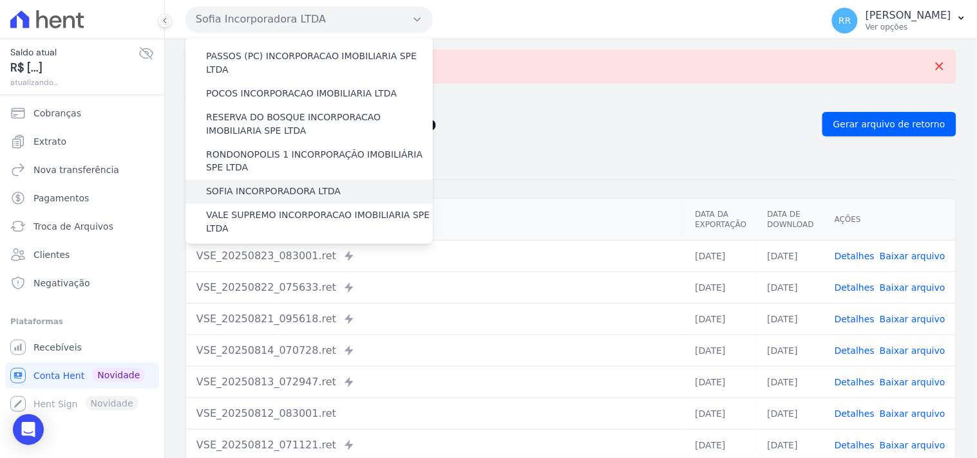
scroll to position [548, 0]
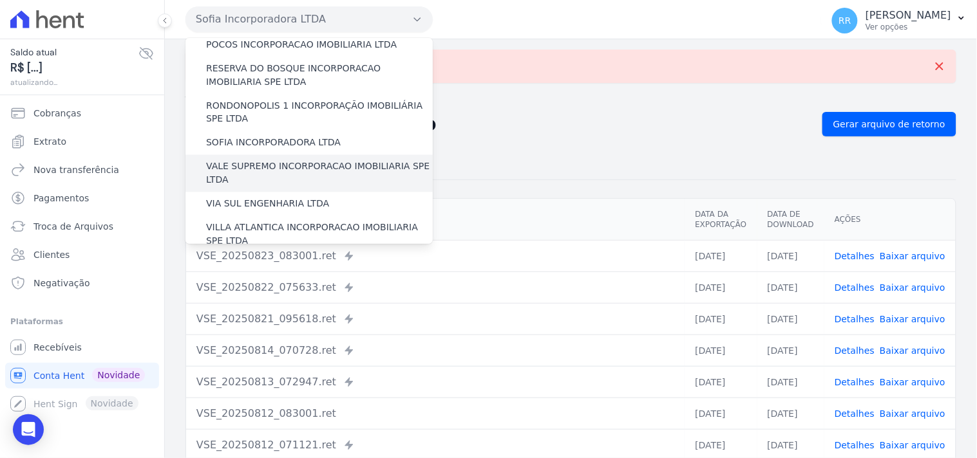
click at [245, 160] on label "VALE SUPREMO INCORPORACAO IMOBILIARIA SPE LTDA" at bounding box center [319, 173] width 227 height 27
click at [0, 0] on input "VALE SUPREMO INCORPORACAO IMOBILIARIA SPE LTDA" at bounding box center [0, 0] width 0 height 0
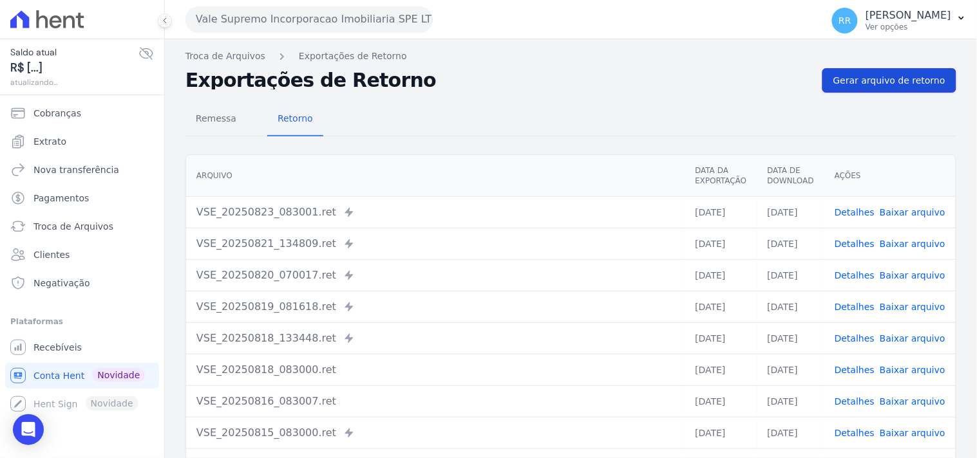
click at [897, 90] on link "Gerar arquivo de retorno" at bounding box center [889, 80] width 134 height 24
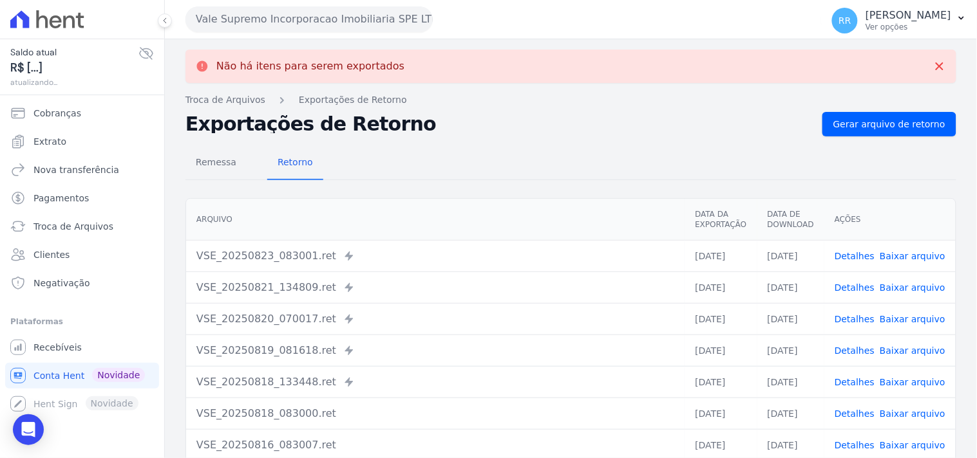
click at [259, 32] on div "Vale Supremo Incorporacao Imobiliaria SPE LTDA Via Sul Engenharia AGUAS DE [GEO…" at bounding box center [500, 19] width 631 height 40
click at [265, 28] on button "Vale Supremo Incorporacao Imobiliaria SPE LTDA" at bounding box center [308, 19] width 247 height 26
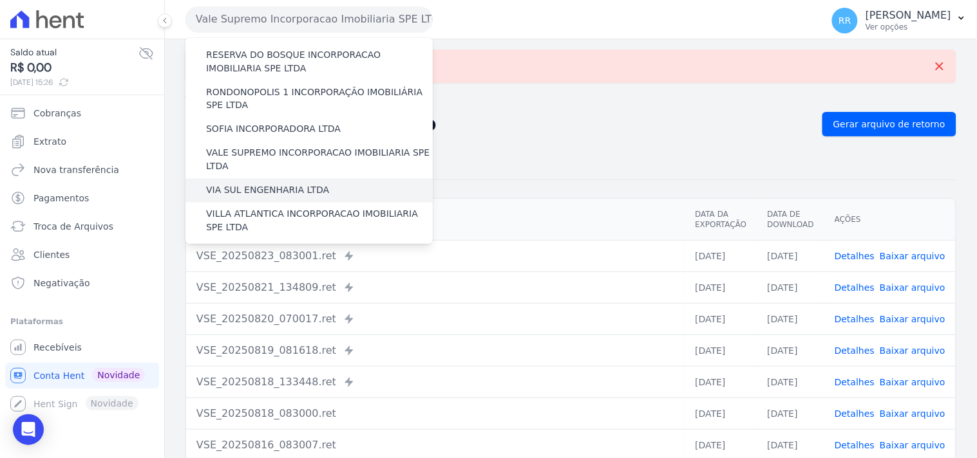
scroll to position [575, 0]
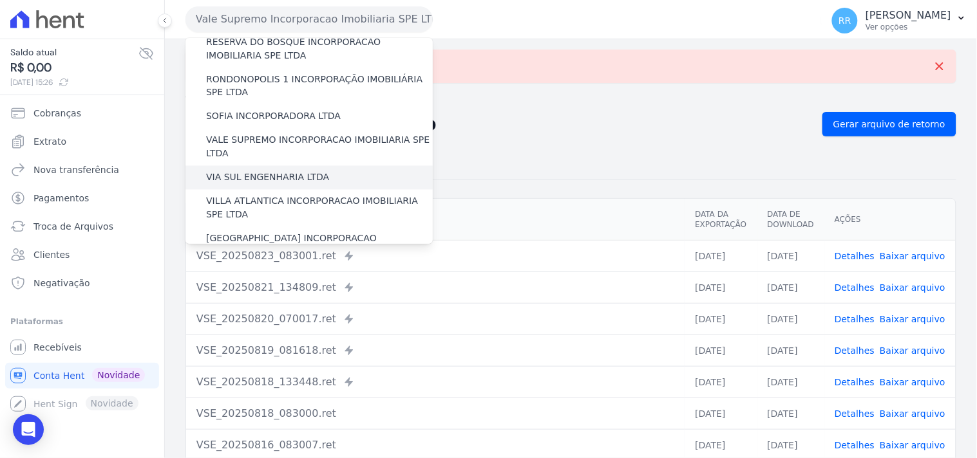
click at [275, 166] on div "VIA SUL ENGENHARIA LTDA" at bounding box center [308, 178] width 247 height 24
click at [268, 171] on label "VIA SUL ENGENHARIA LTDA" at bounding box center [267, 178] width 123 height 14
click at [0, 0] on input "VIA SUL ENGENHARIA LTDA" at bounding box center [0, 0] width 0 height 0
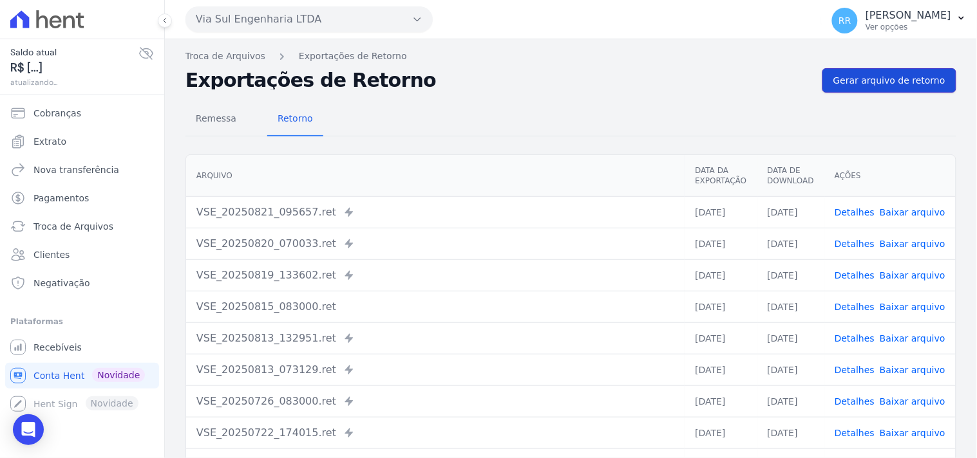
click at [885, 76] on span "Gerar arquivo de retorno" at bounding box center [889, 80] width 112 height 13
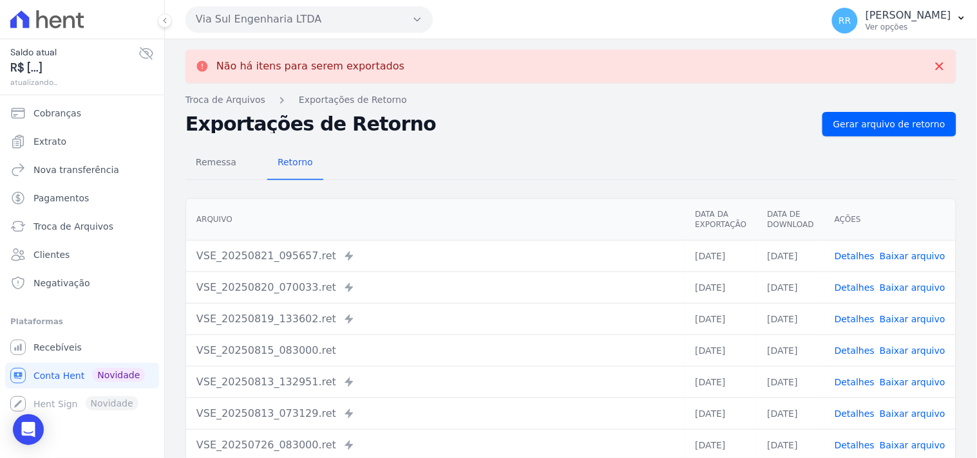
click at [269, 23] on button "Via Sul Engenharia LTDA" at bounding box center [308, 19] width 247 height 26
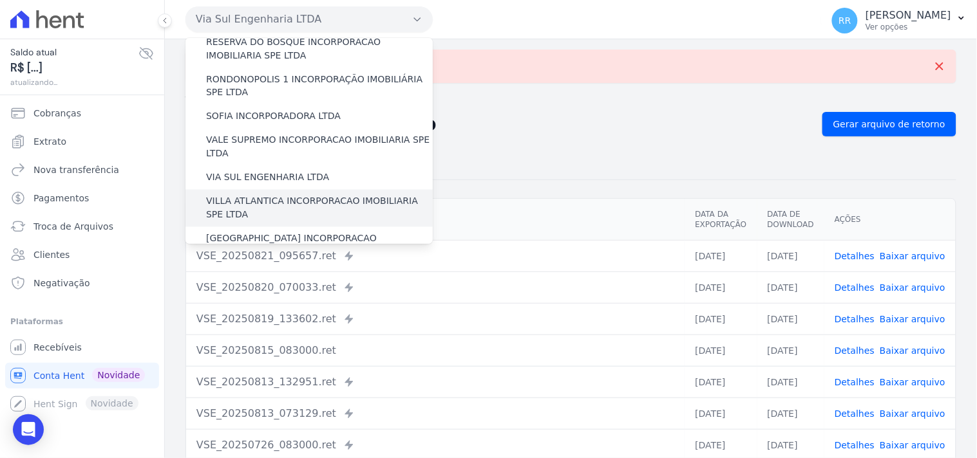
click at [279, 195] on label "VILLA ATLANTICA INCORPORACAO IMOBILIARIA SPE LTDA" at bounding box center [319, 208] width 227 height 27
click at [0, 0] on input "VILLA ATLANTICA INCORPORACAO IMOBILIARIA SPE LTDA" at bounding box center [0, 0] width 0 height 0
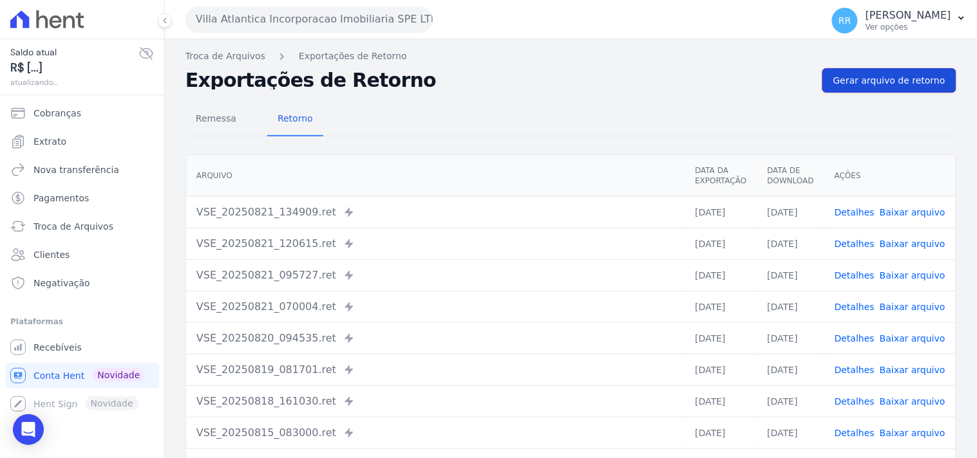
click at [921, 84] on span "Gerar arquivo de retorno" at bounding box center [889, 80] width 112 height 13
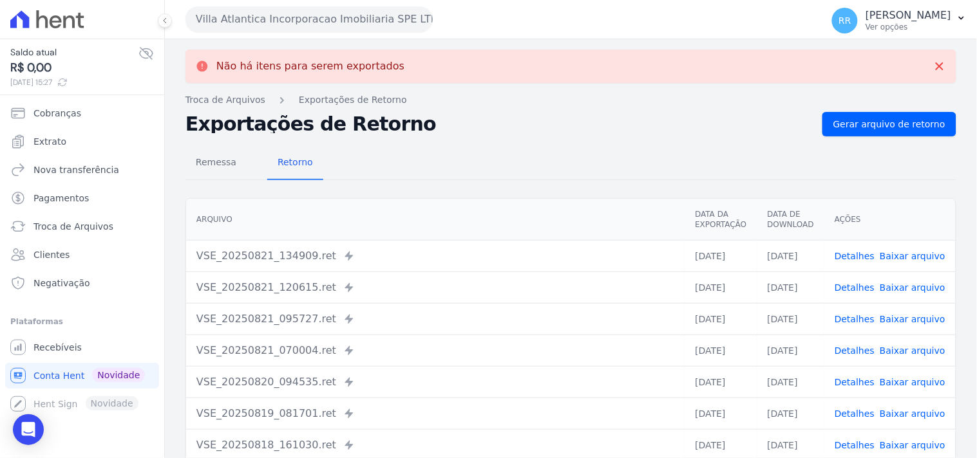
click at [265, 18] on button "Villa Atlantica Incorporacao Imobiliaria SPE LTDA" at bounding box center [308, 19] width 247 height 26
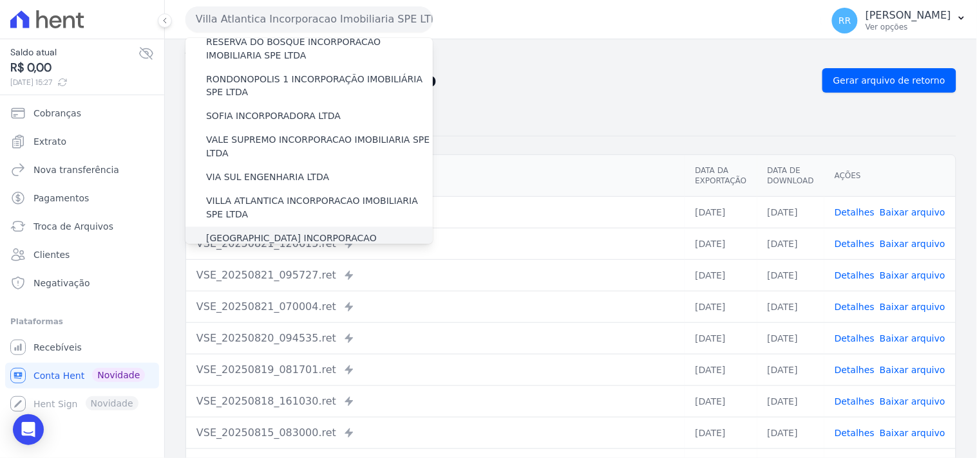
click at [260, 232] on label "[GEOGRAPHIC_DATA] INCORPORACAO IMOBILIARIA SPE LTDA" at bounding box center [319, 245] width 227 height 27
click at [0, 0] on input "[GEOGRAPHIC_DATA] INCORPORACAO IMOBILIARIA SPE LTDA" at bounding box center [0, 0] width 0 height 0
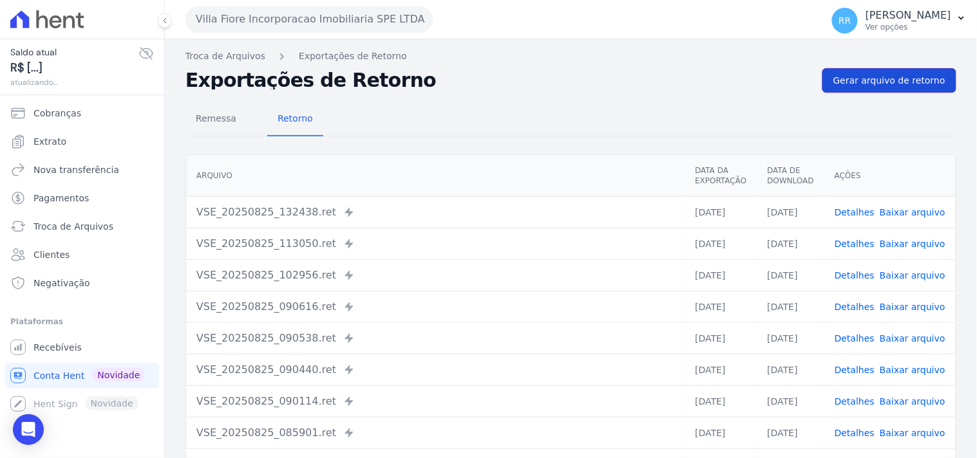
click at [885, 68] on link "Gerar arquivo de retorno" at bounding box center [889, 80] width 134 height 24
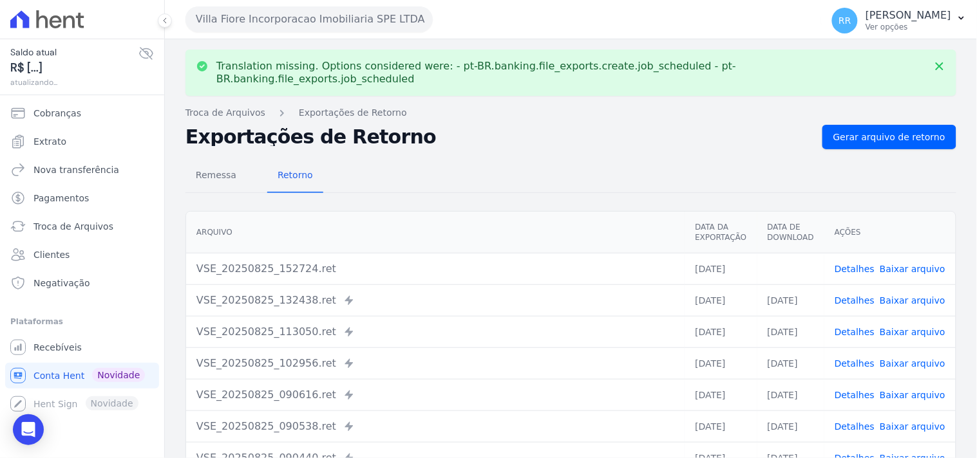
click at [897, 264] on link "Baixar arquivo" at bounding box center [912, 269] width 66 height 10
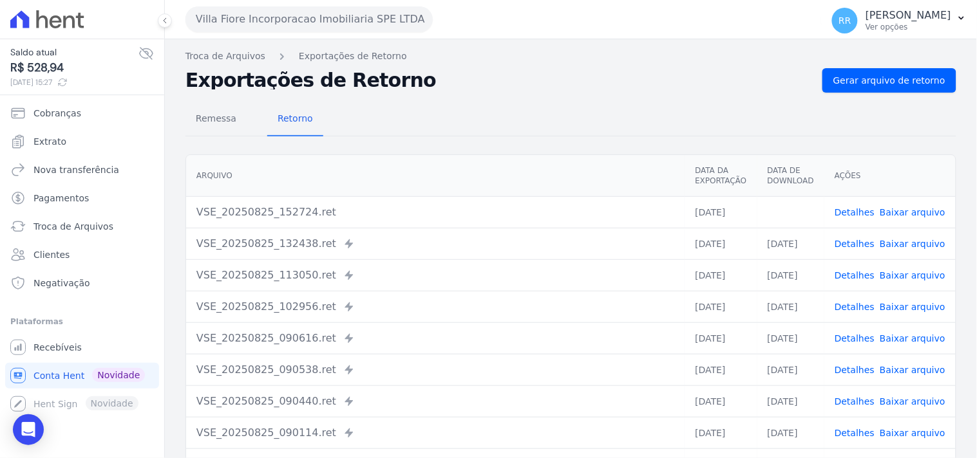
drag, startPoint x: 379, startPoint y: 112, endPoint x: 262, endPoint y: 71, distance: 123.4
click at [379, 112] on div "Remessa Retorno" at bounding box center [570, 119] width 771 height 33
click at [253, 30] on button "Villa Fiore Incorporacao Imobiliaria SPE LTDA" at bounding box center [308, 19] width 247 height 26
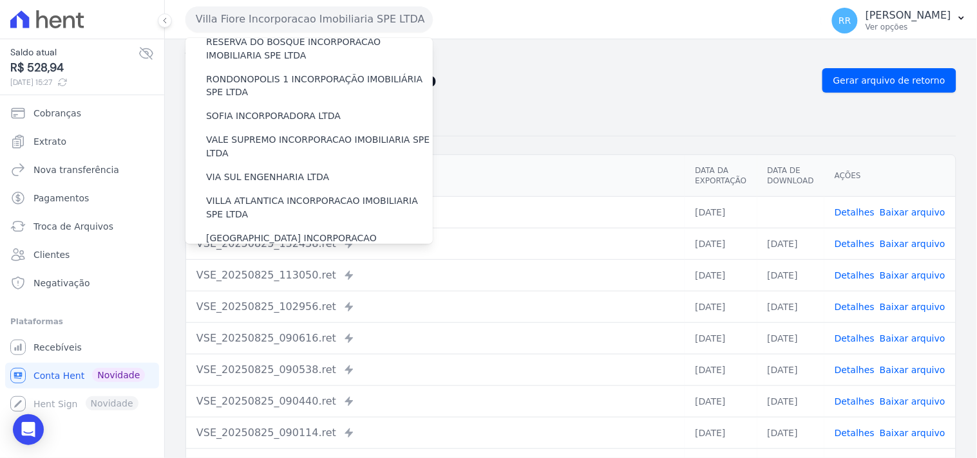
click at [230, 270] on label "VILLA TROPICAL INCORPORAÇÃO IMOBILIÁRIA SPE LTDA" at bounding box center [319, 283] width 227 height 27
click at [0, 0] on input "VILLA TROPICAL INCORPORAÇÃO IMOBILIÁRIA SPE LTDA" at bounding box center [0, 0] width 0 height 0
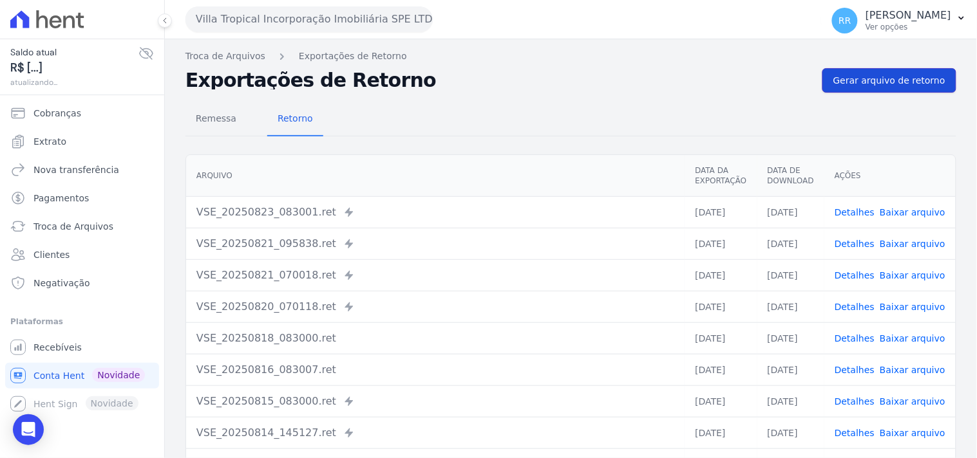
click at [892, 86] on span "Gerar arquivo de retorno" at bounding box center [889, 80] width 112 height 13
